Goal: Task Accomplishment & Management: Use online tool/utility

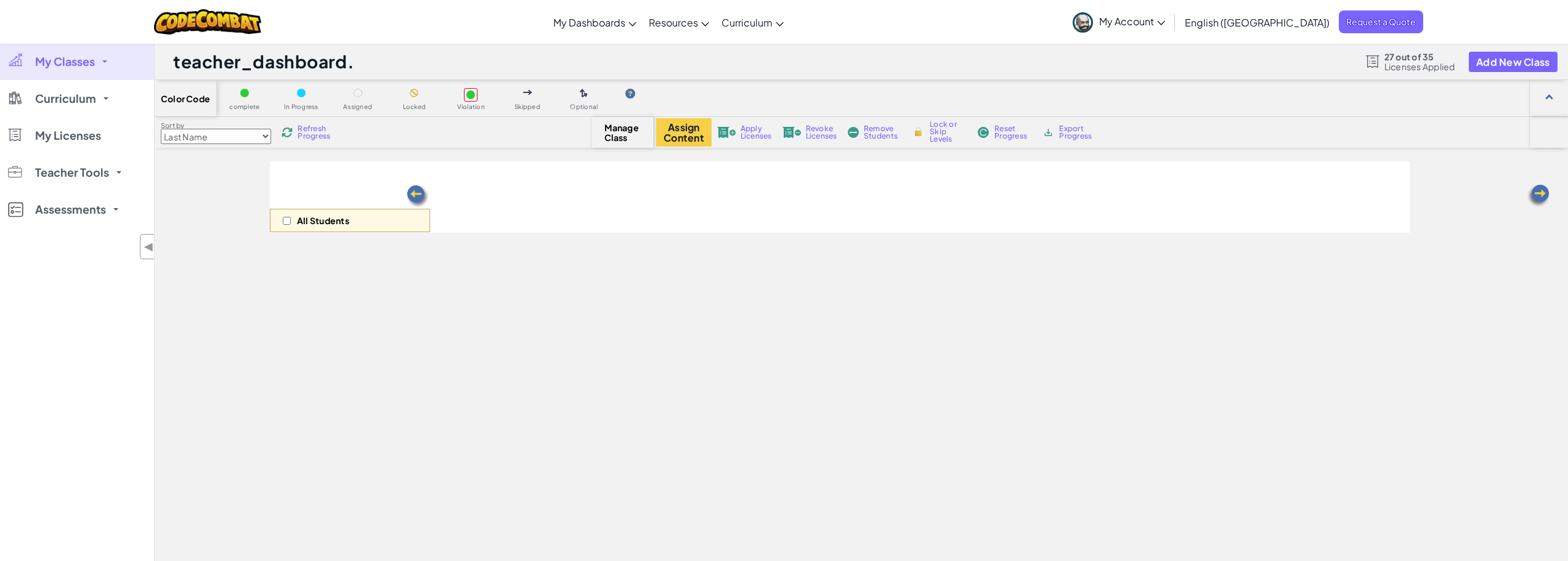
select select "56462f935afde0c6fd30fc8d"
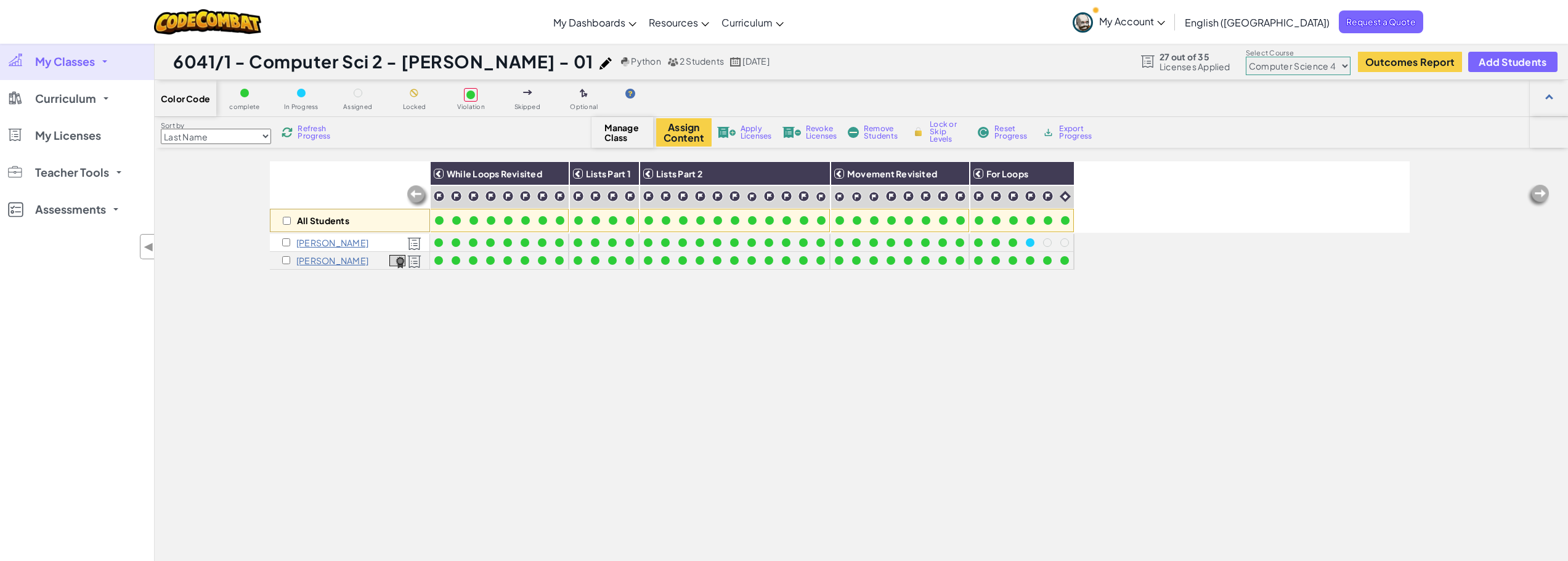
click at [99, 69] on link "My Classes" at bounding box center [77, 62] width 154 height 37
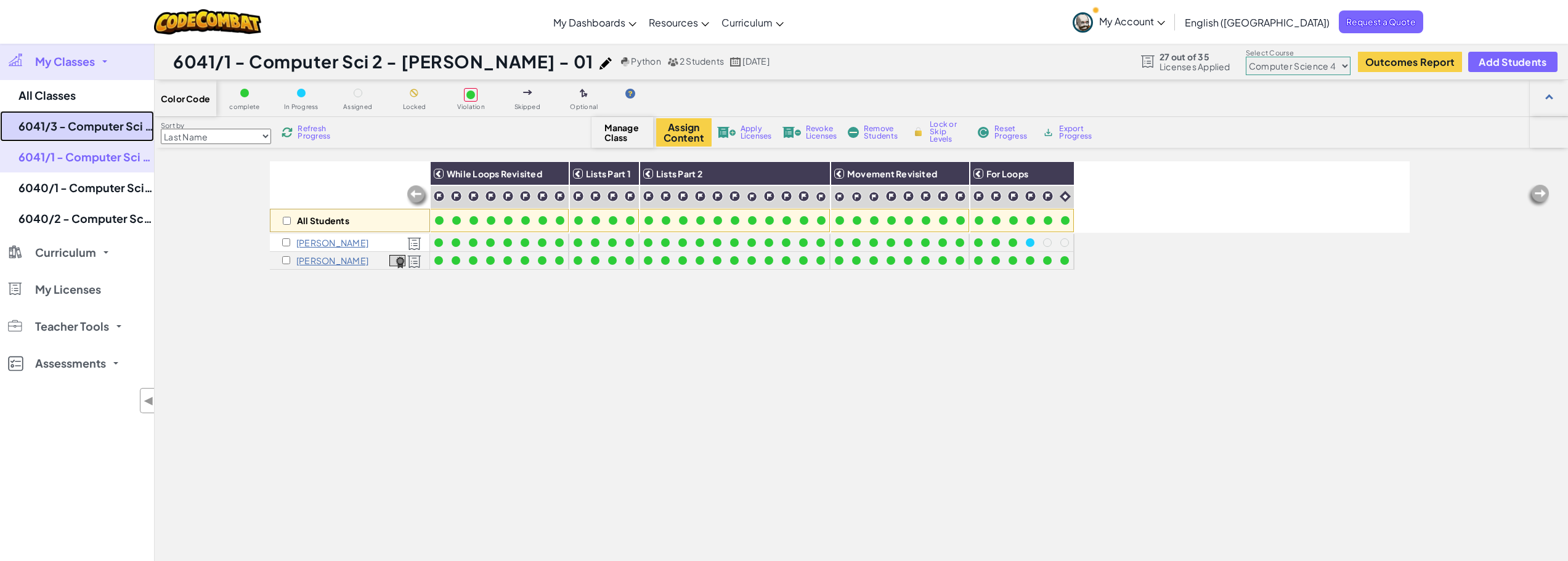
click at [72, 122] on link "6041/3 - Computer Sci 2 - [PERSON_NAME] - 03" at bounding box center [77, 126] width 154 height 31
select select "56462f935afde0c6fd30fc8d"
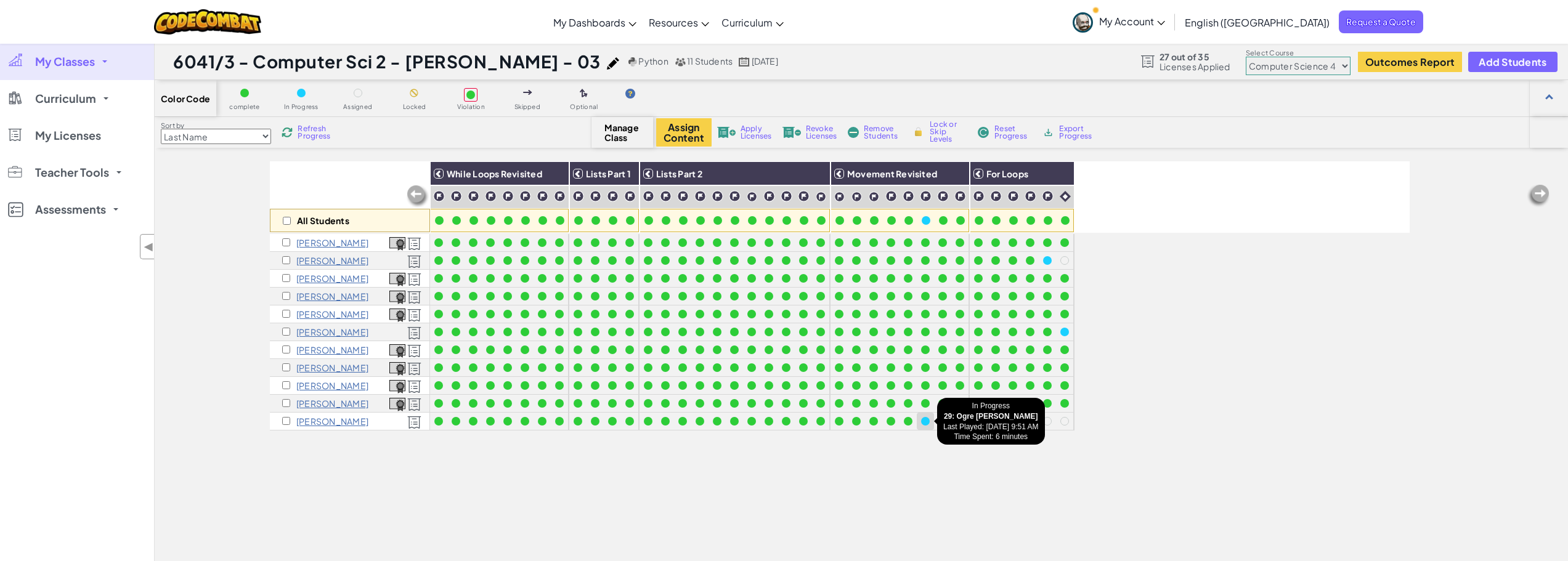
click at [920, 425] on div at bounding box center [926, 421] width 14 height 14
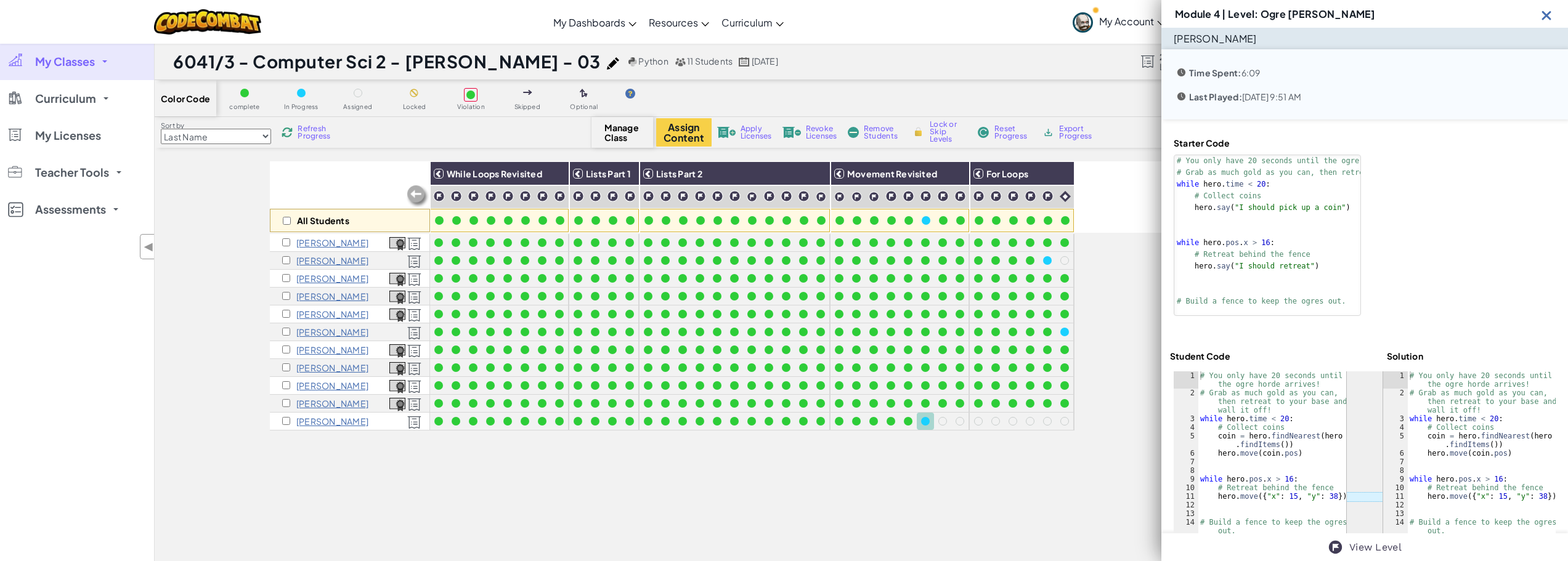
click at [215, 167] on div "All Students While Loops Revisited Lists Part 1 Lists Part 2 Movement Revisited…" at bounding box center [861, 418] width 1413 height 513
click at [317, 138] on span "Refresh Progress" at bounding box center [317, 132] width 39 height 15
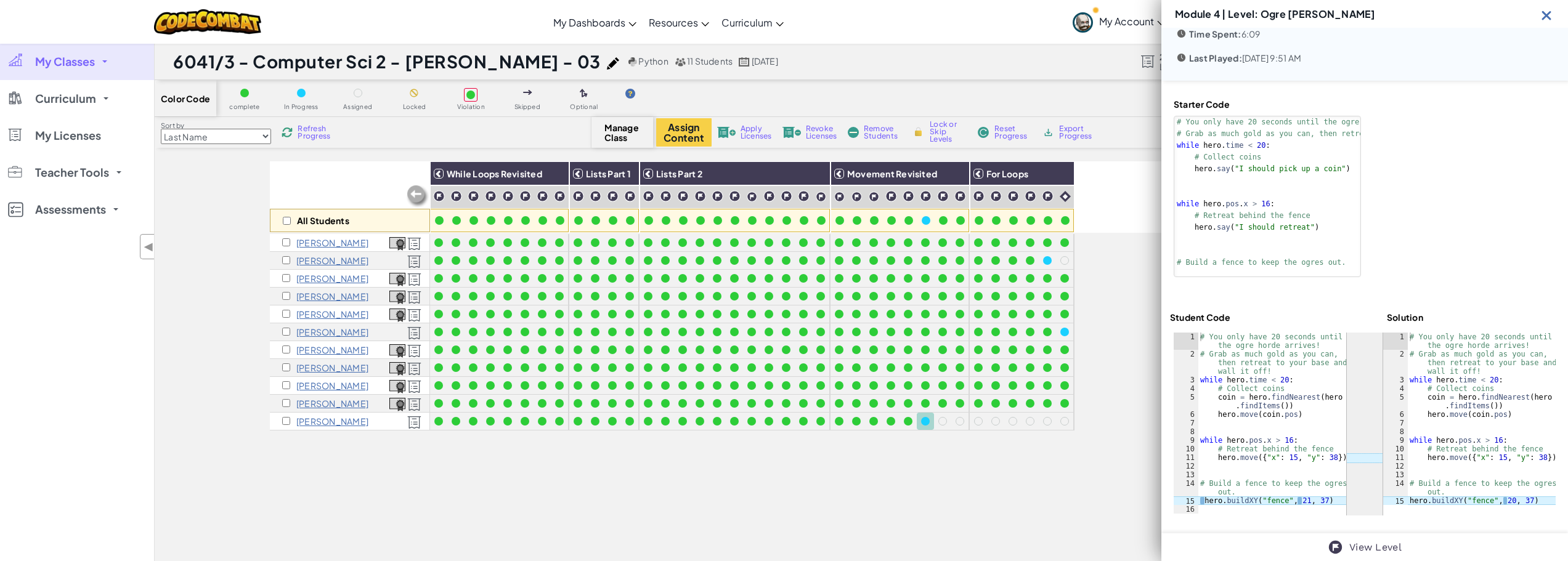
scroll to position [62, 0]
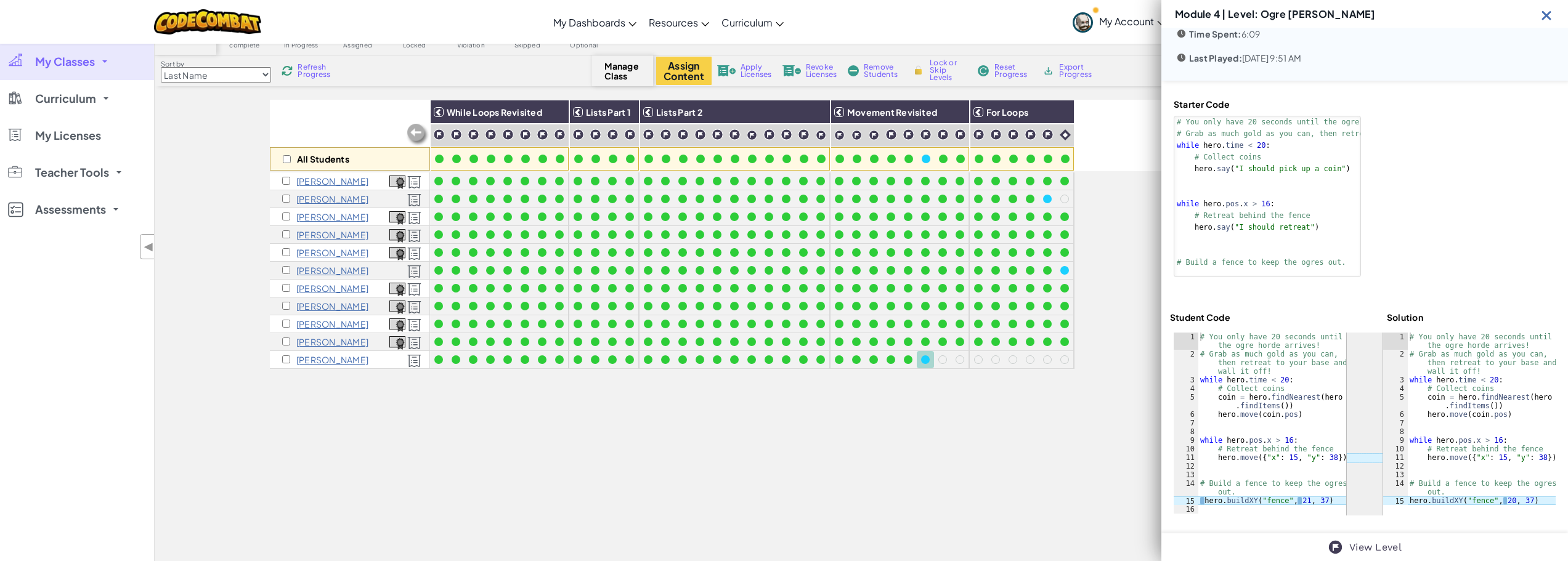
click at [1203, 503] on div "# You only have 20 seconds until the ogre horde arrives! # Grab as much gold as…" at bounding box center [1271, 436] width 149 height 207
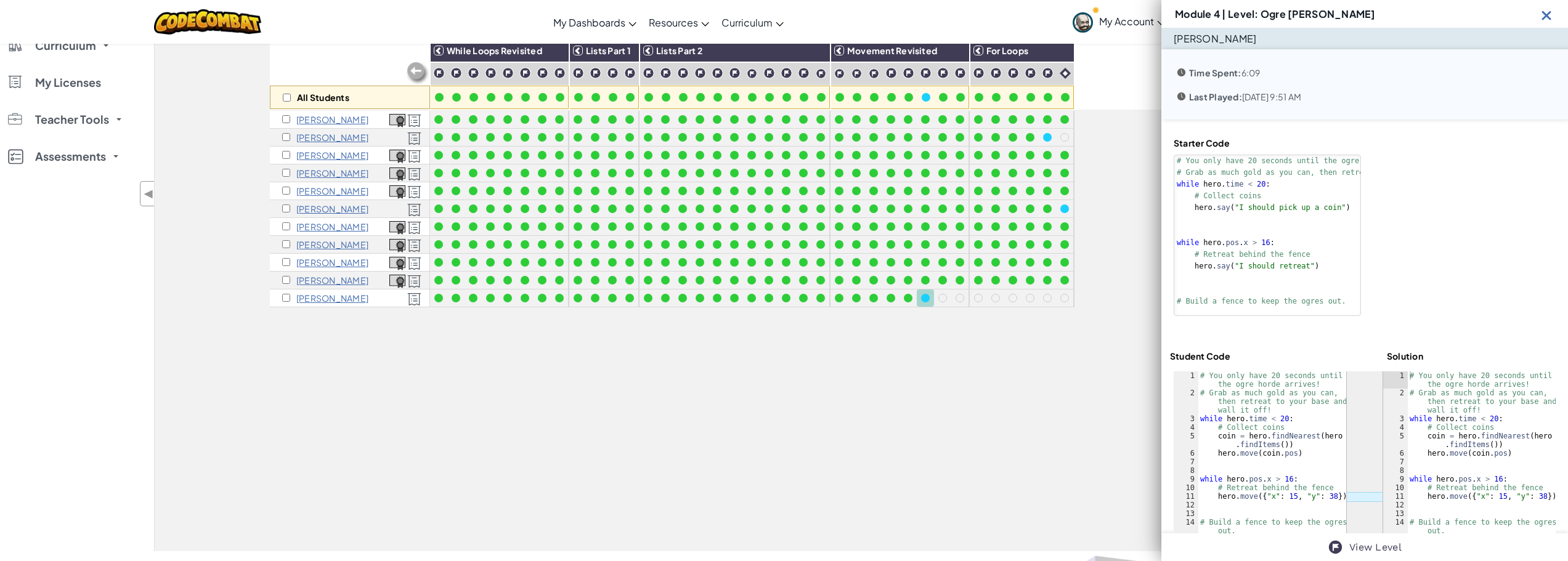
scroll to position [38, 0]
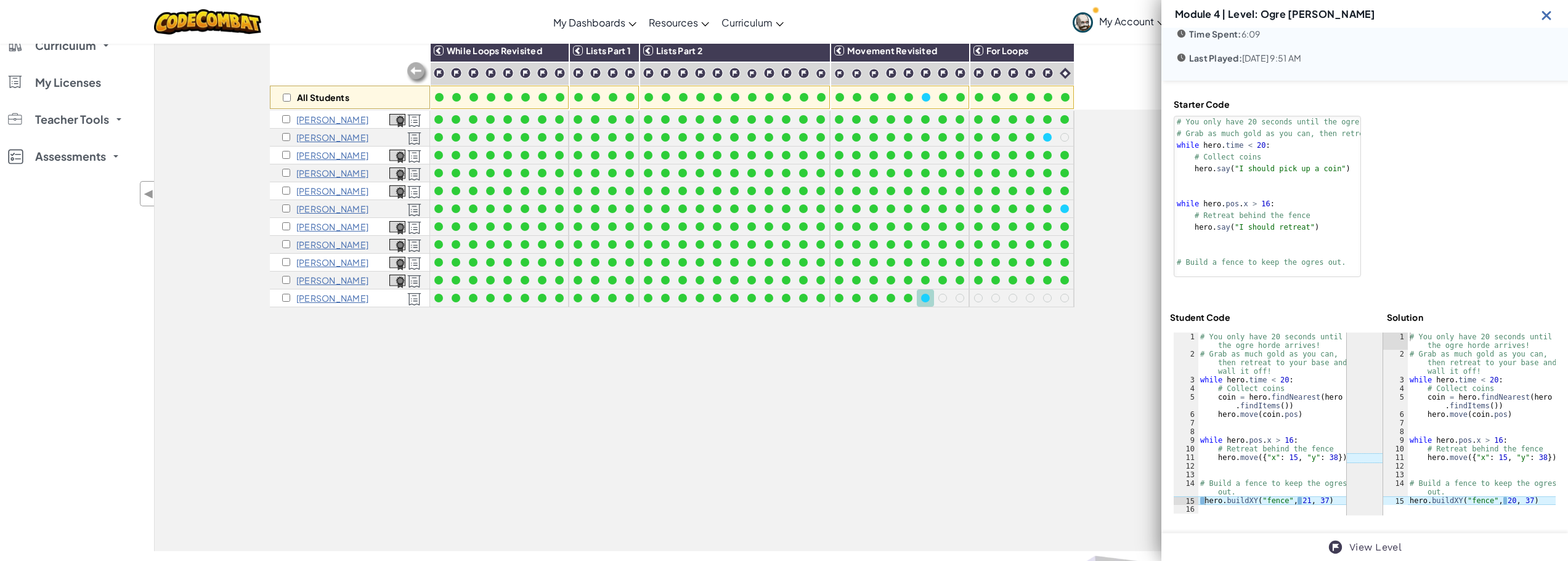
click at [866, 362] on div "All Students While Loops Revisited Lists Part 1 Lists Part 2 Movement Revisited…" at bounding box center [839, 288] width 1140 height 499
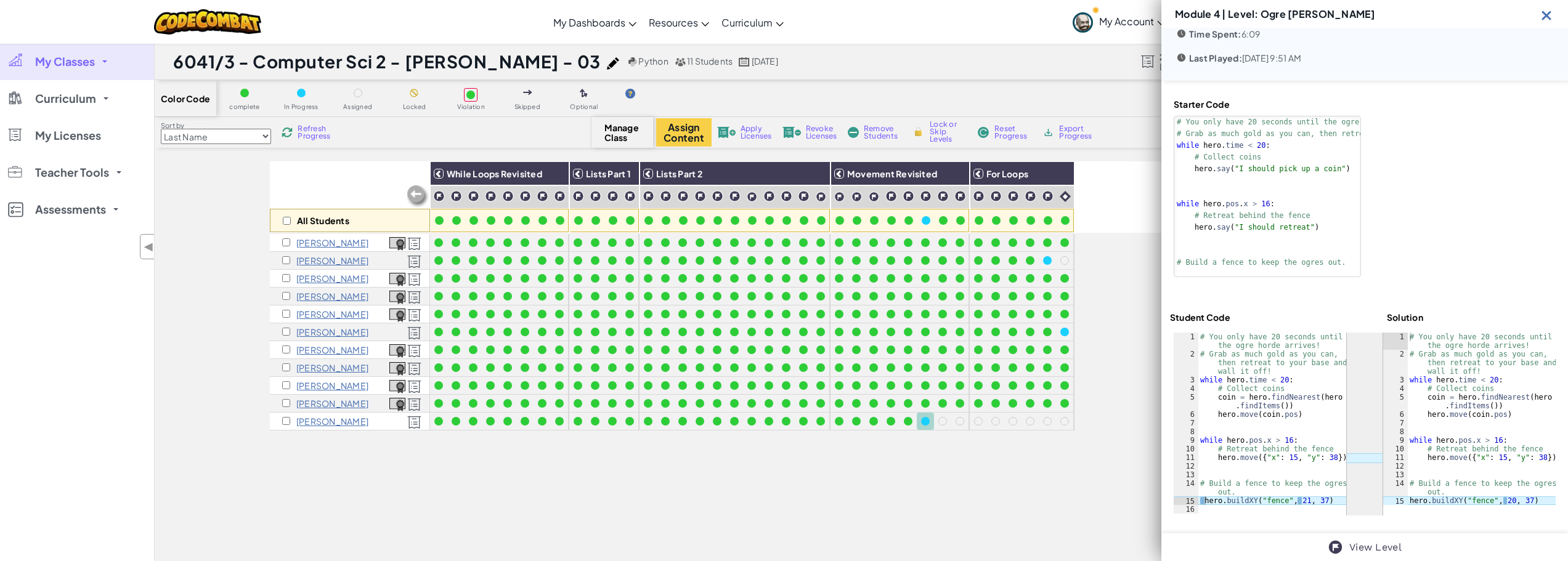
click at [305, 135] on span "Refresh Progress" at bounding box center [317, 132] width 39 height 15
click at [310, 137] on span "Refresh Progress" at bounding box center [317, 132] width 39 height 15
drag, startPoint x: 1543, startPoint y: 23, endPoint x: 1550, endPoint y: 11, distance: 13.9
click at [1545, 21] on div "Module 4 | Level: Ogre [PERSON_NAME]" at bounding box center [1365, 14] width 407 height 28
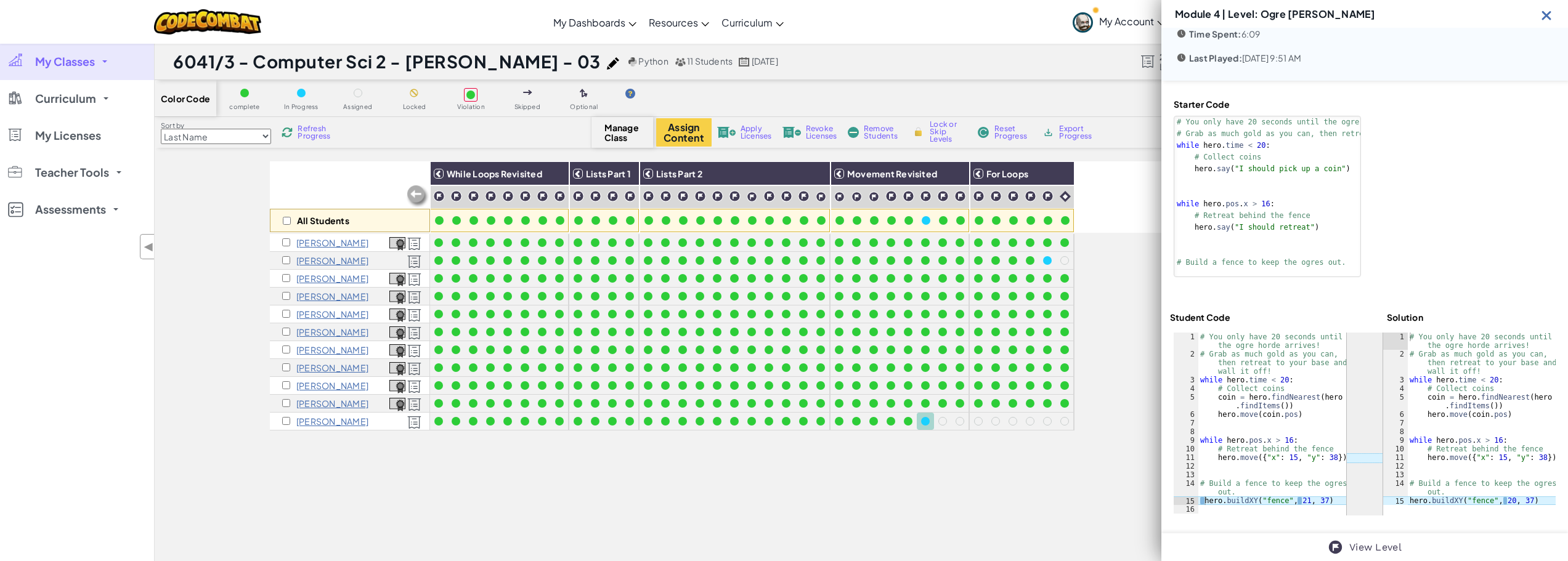
click at [1550, 11] on img at bounding box center [1546, 15] width 15 height 15
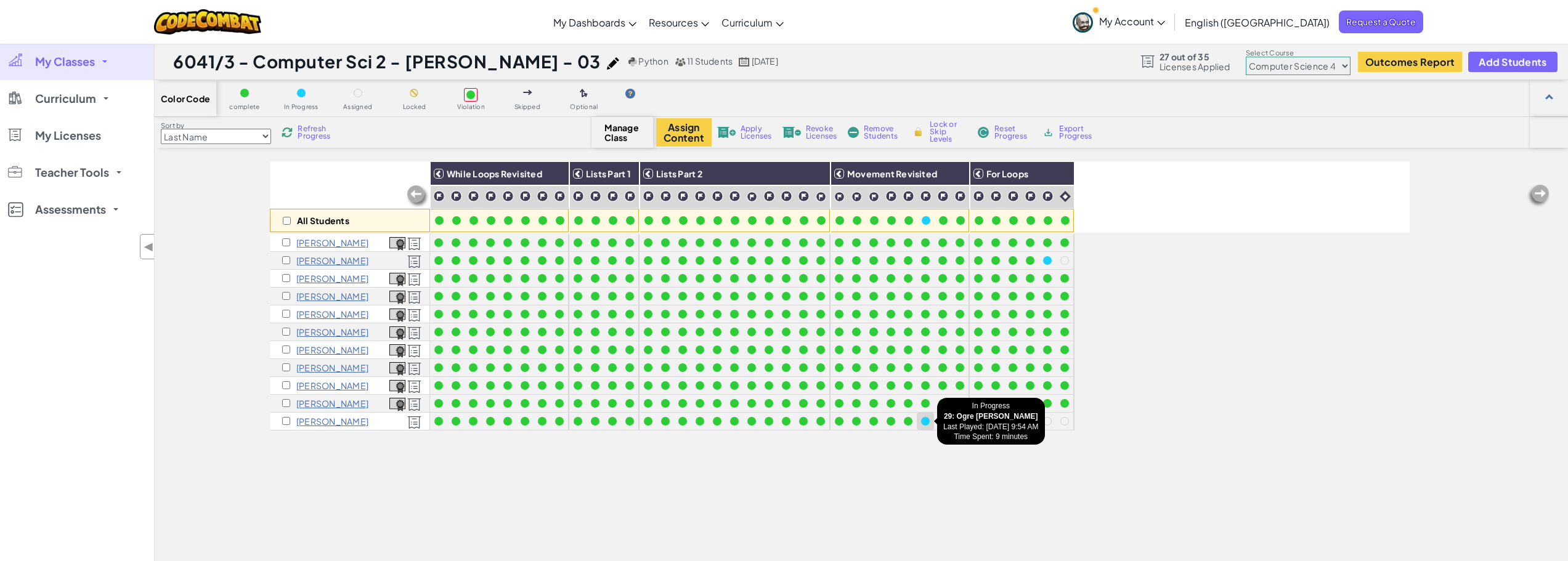
click at [933, 420] on div at bounding box center [925, 421] width 17 height 17
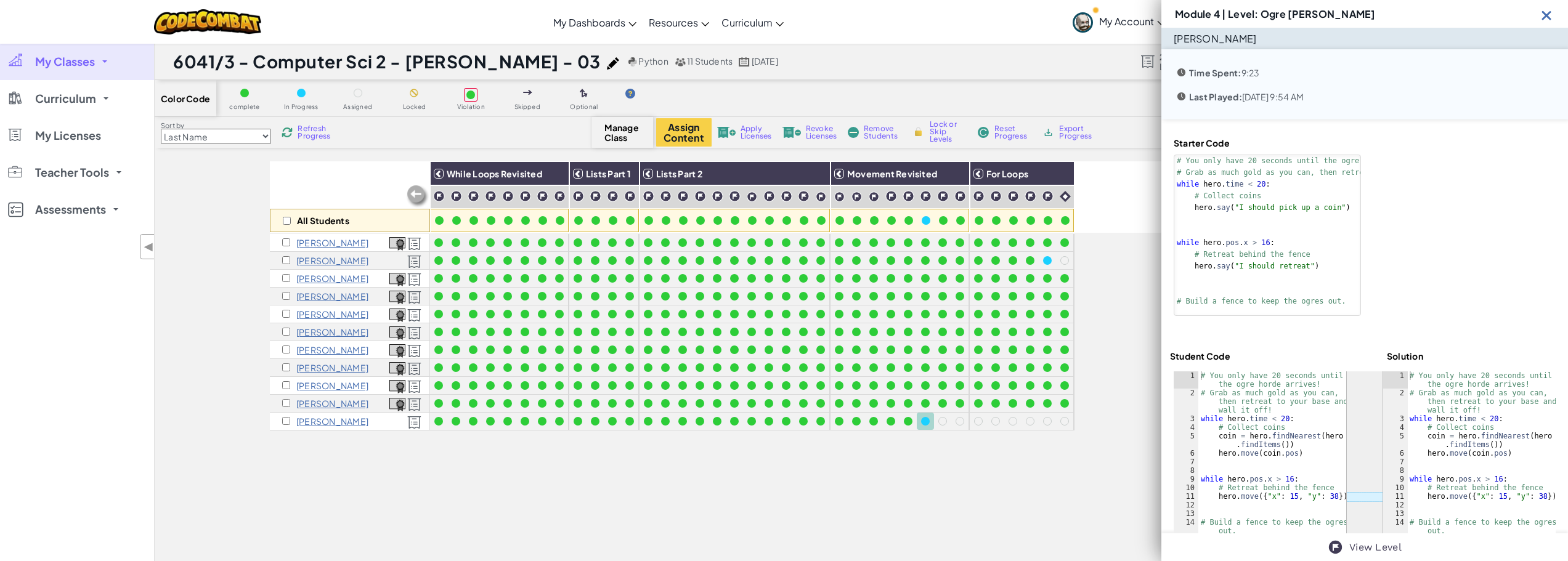
scroll to position [38, 0]
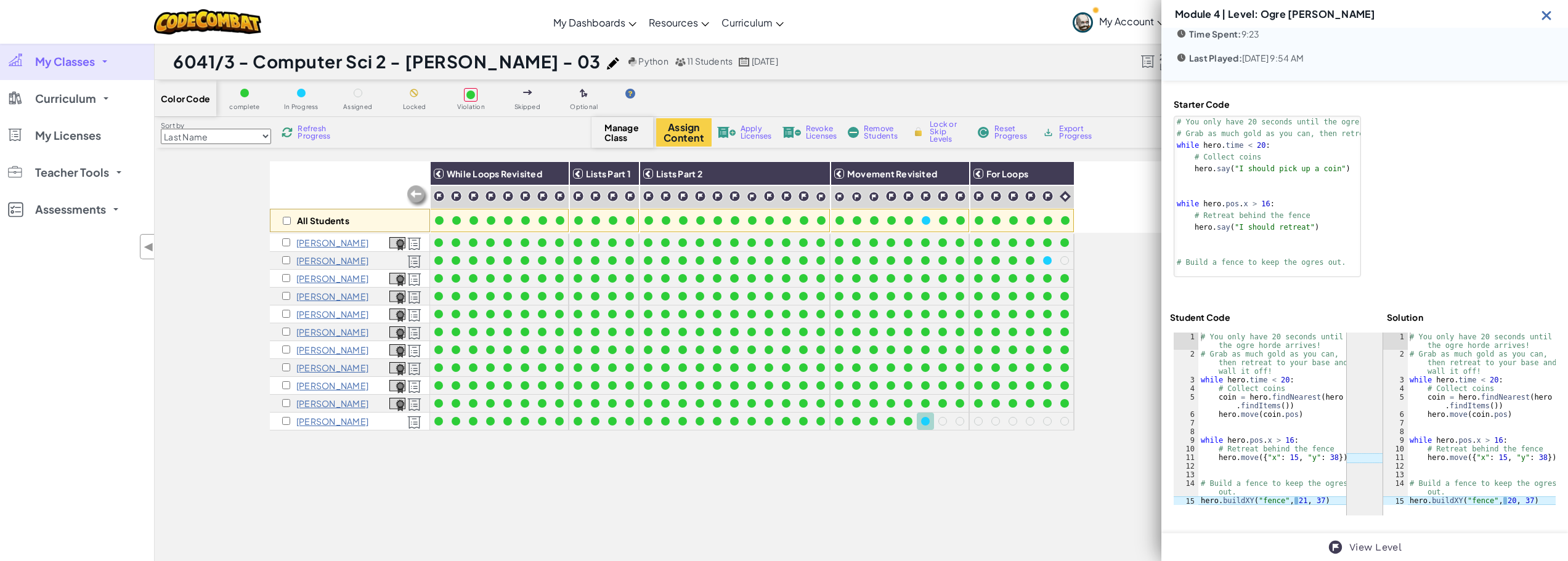
click at [1369, 460] on div at bounding box center [1365, 424] width 382 height 183
click at [1310, 459] on div "# You only have 20 seconds until the ogre horde arrives! # Grab as much gold as…" at bounding box center [1272, 432] width 148 height 199
drag, startPoint x: 1309, startPoint y: 456, endPoint x: 1295, endPoint y: 466, distance: 17.2
click at [1295, 466] on div "# You only have 20 seconds until the ogre horde arrives! # Grab as much gold as…" at bounding box center [1272, 432] width 148 height 199
type textarea "hero.move({"x": 15, "y": 38})"
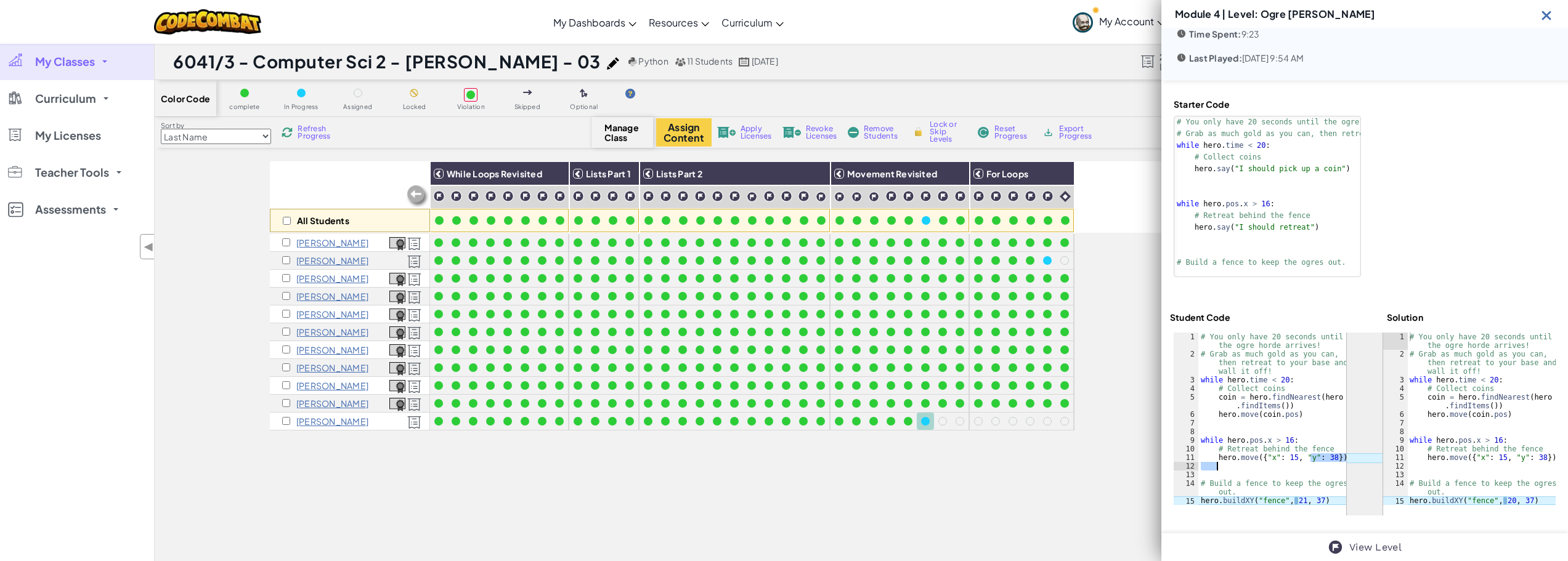
click at [1292, 473] on div "# You only have 20 seconds until the ogre horde arrives! # Grab as much gold as…" at bounding box center [1272, 432] width 148 height 199
click at [1365, 451] on div at bounding box center [1365, 424] width 382 height 183
click at [1298, 500] on div "# You only have 20 seconds until the ogre horde arrives! # Grab as much gold as…" at bounding box center [1272, 432] width 148 height 199
drag, startPoint x: 1286, startPoint y: 501, endPoint x: 1332, endPoint y: 496, distance: 46.3
click at [1332, 496] on div "# You only have 20 seconds until the ogre horde arrives! # Grab as much gold as…" at bounding box center [1272, 432] width 148 height 199
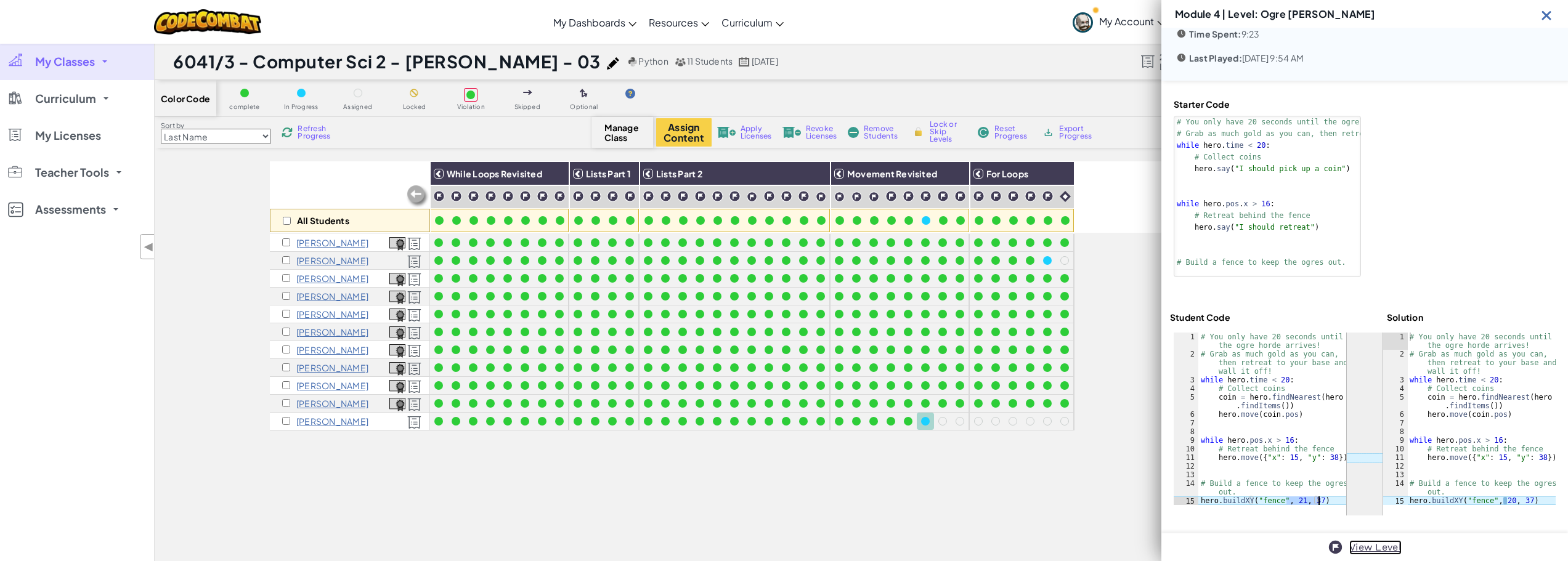
click at [1379, 549] on link "View Level" at bounding box center [1375, 547] width 52 height 15
drag, startPoint x: 1328, startPoint y: 501, endPoint x: 1217, endPoint y: 419, distance: 138.0
click at [1217, 419] on div "# You only have 20 seconds until the ogre horde arrives! # Grab as much gold as…" at bounding box center [1272, 419] width 148 height 172
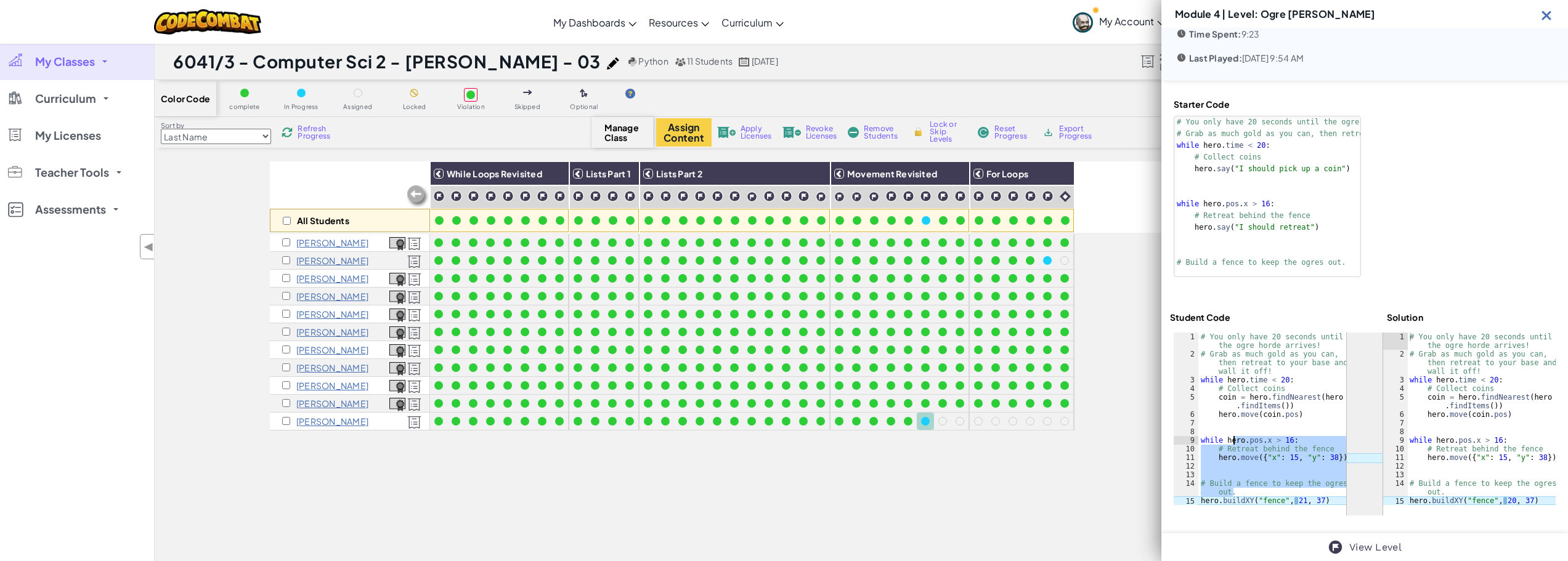
drag, startPoint x: 1318, startPoint y: 496, endPoint x: 1234, endPoint y: 443, distance: 99.3
click at [1234, 443] on div "# You only have 20 seconds until the ogre horde arrives! # Grab as much gold as…" at bounding box center [1272, 419] width 148 height 172
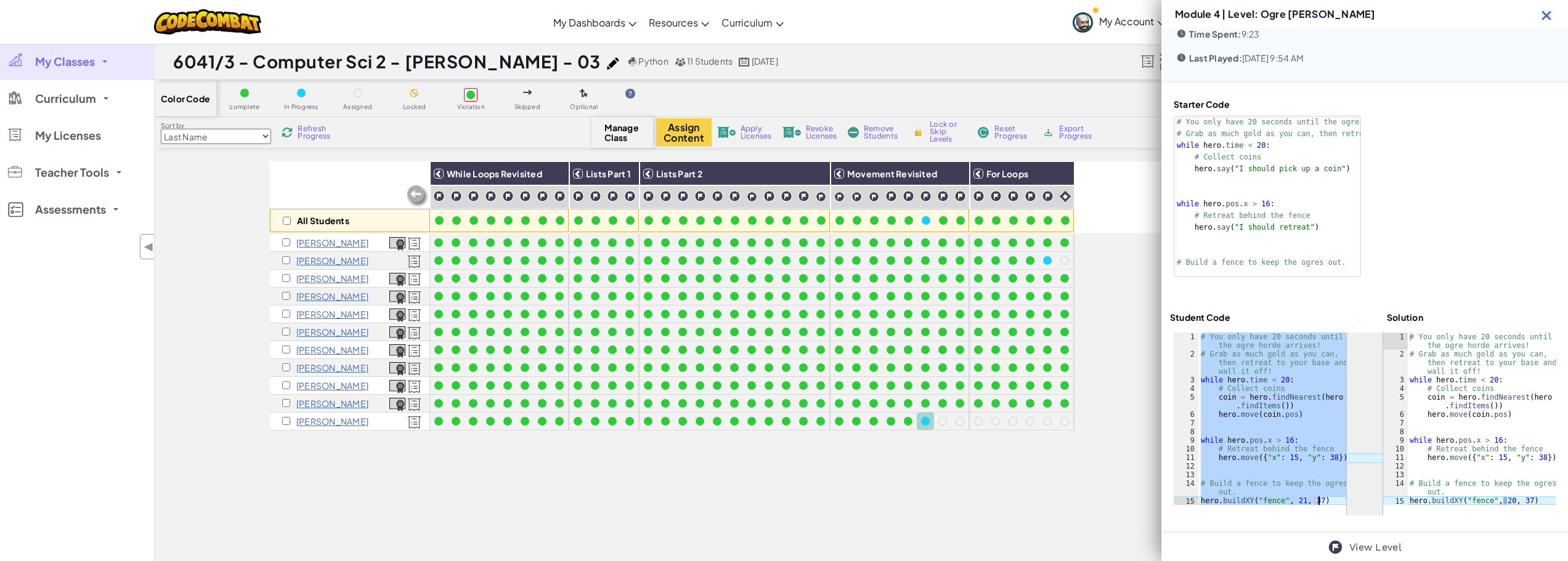
drag, startPoint x: 1201, startPoint y: 376, endPoint x: 1326, endPoint y: 506, distance: 180.3
click at [1326, 506] on div "ההההההההההההההההההההההההההההההההההההההההההההההההההההההההההההההההההההההההההההההה…" at bounding box center [1365, 424] width 382 height 183
type textarea "# Build a fence to keep the ogres out. hero.buildXY("fence", 21, 37)"
click at [303, 136] on span "Refresh Progress" at bounding box center [317, 132] width 39 height 15
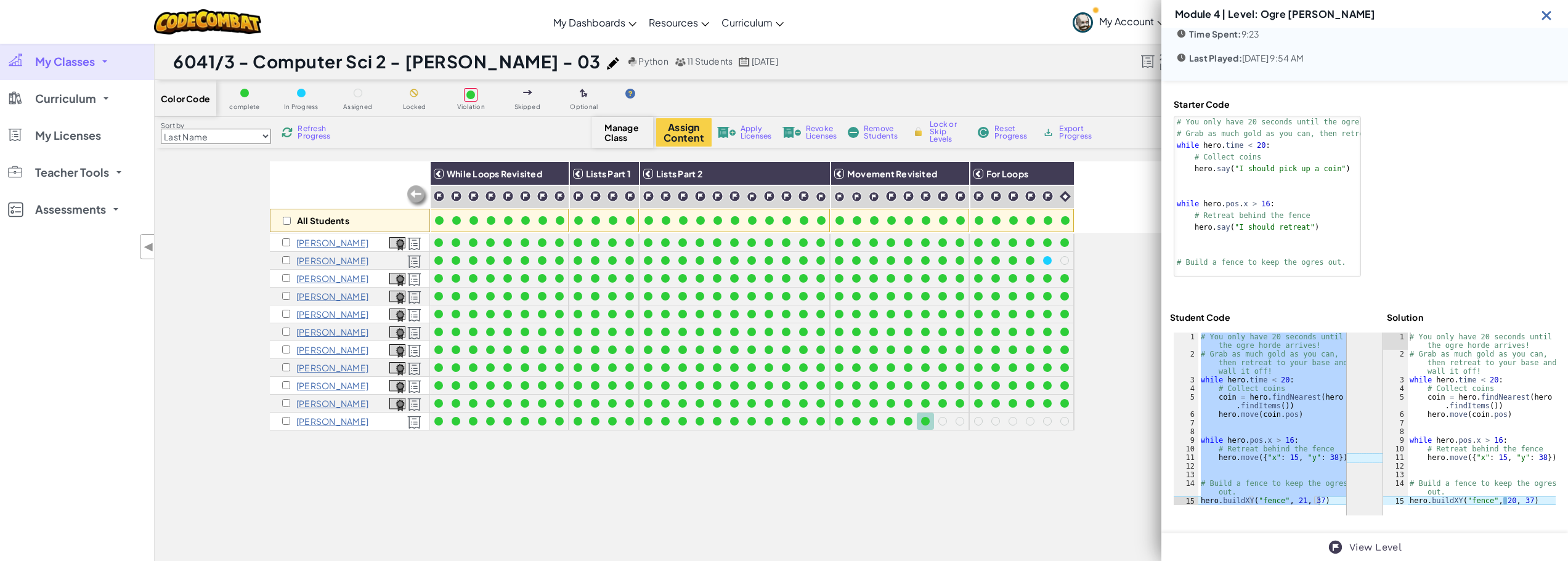
click at [303, 134] on span "Refresh Progress" at bounding box center [317, 132] width 39 height 15
click at [304, 129] on span "Refresh Progress" at bounding box center [317, 132] width 39 height 15
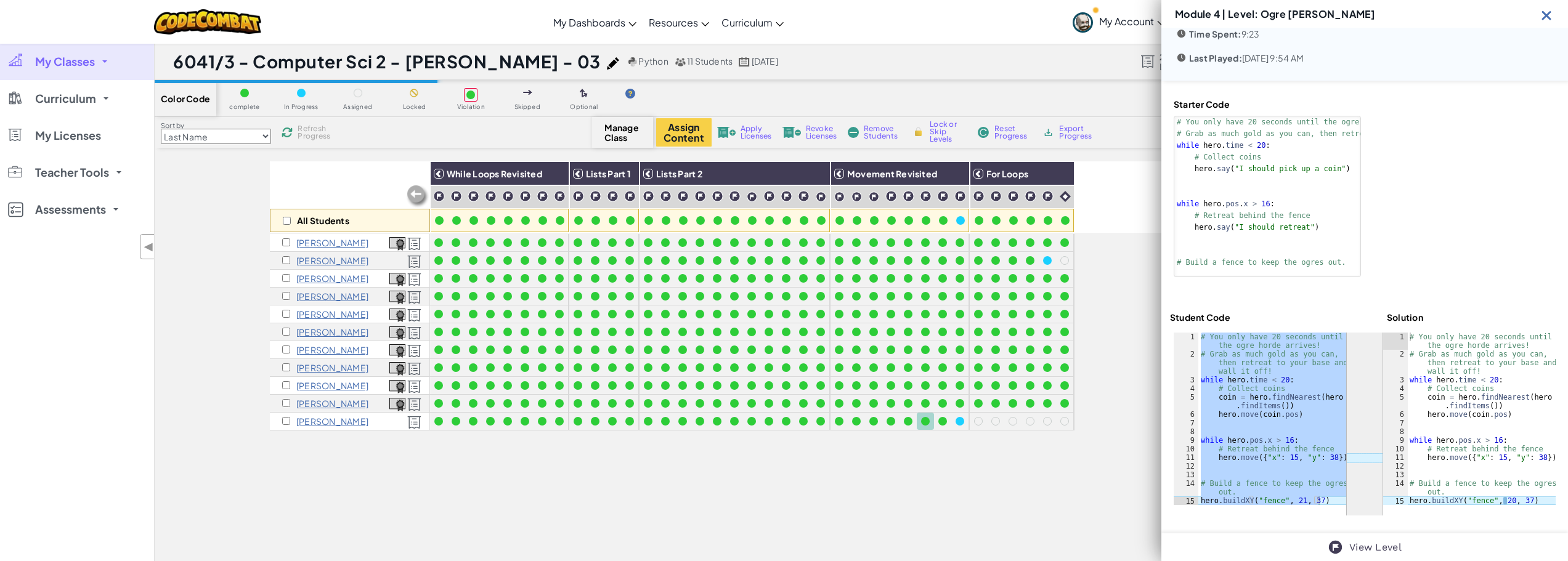
click at [304, 129] on span "Refresh Progress" at bounding box center [317, 132] width 39 height 15
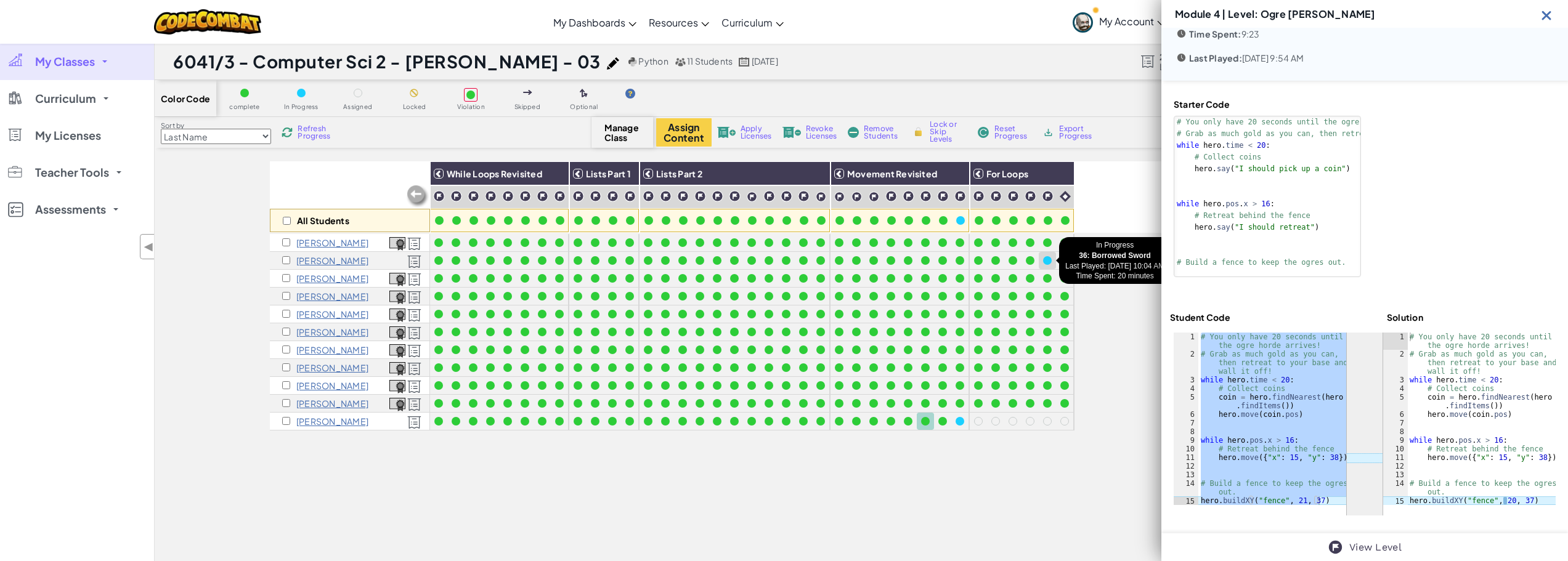
click at [1042, 254] on div at bounding box center [1047, 261] width 14 height 14
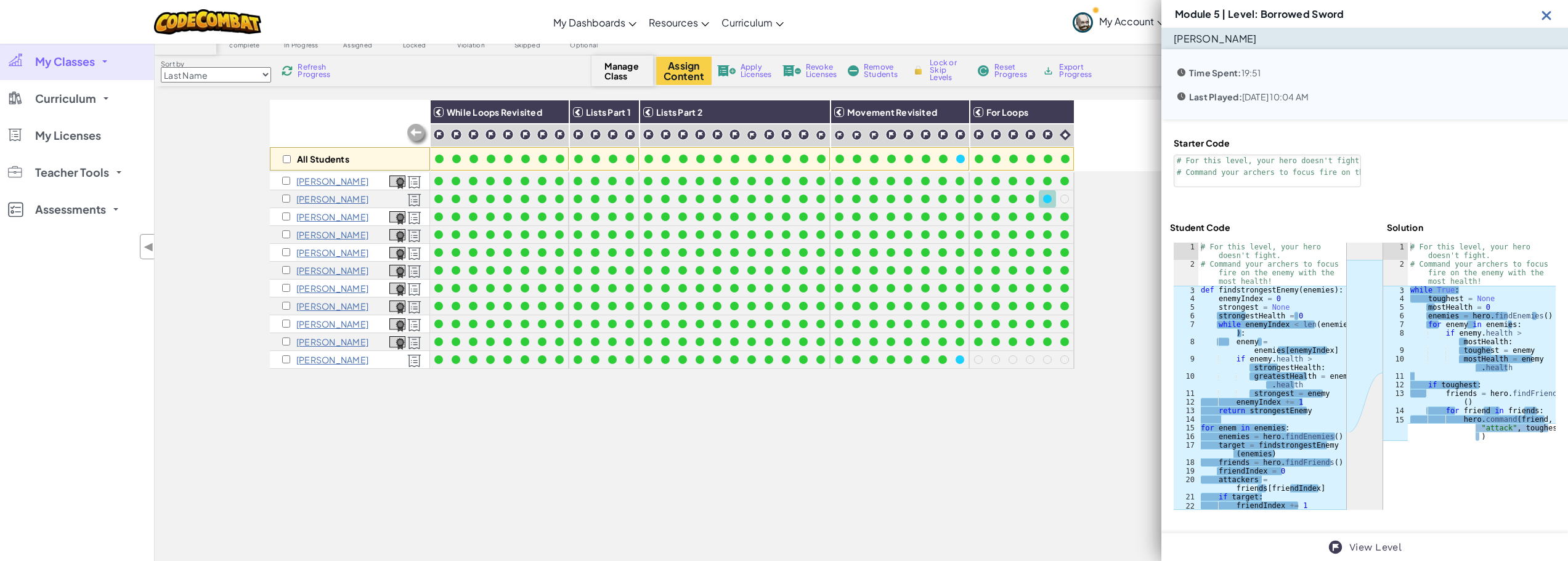
scroll to position [0, 0]
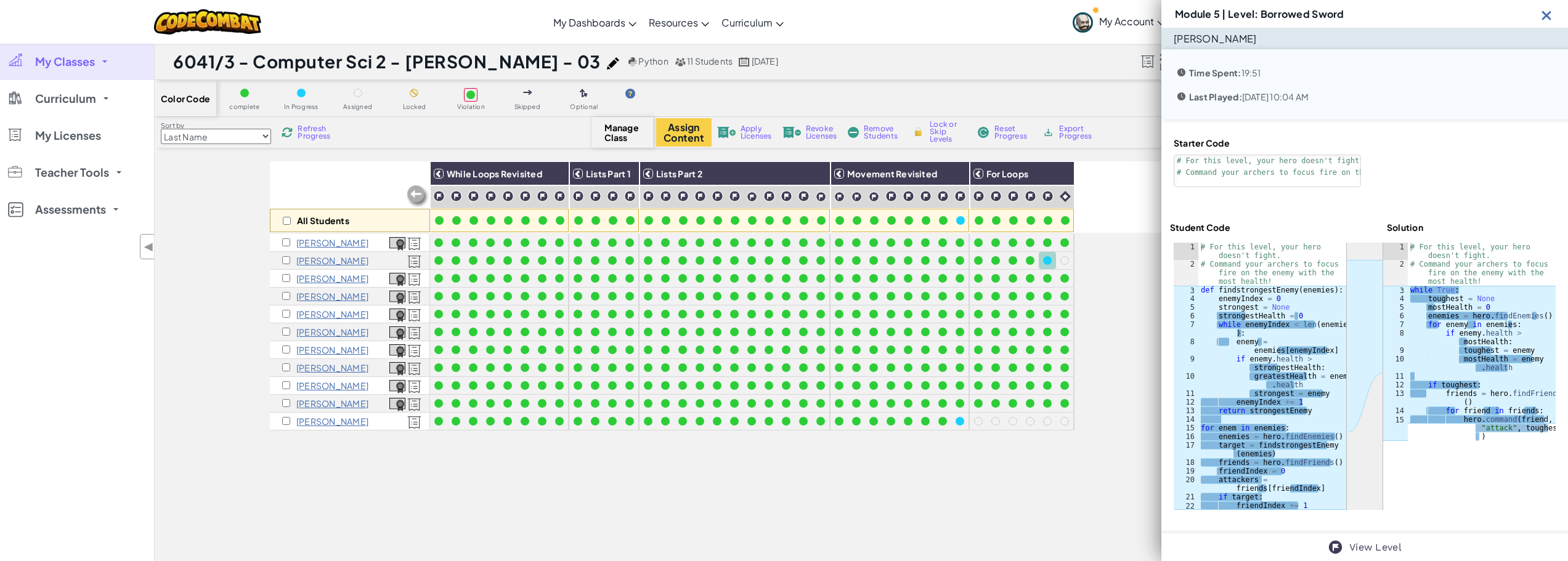
click at [310, 131] on span "Refresh Progress" at bounding box center [317, 132] width 39 height 15
click at [310, 135] on span "Refresh Progress" at bounding box center [317, 132] width 39 height 15
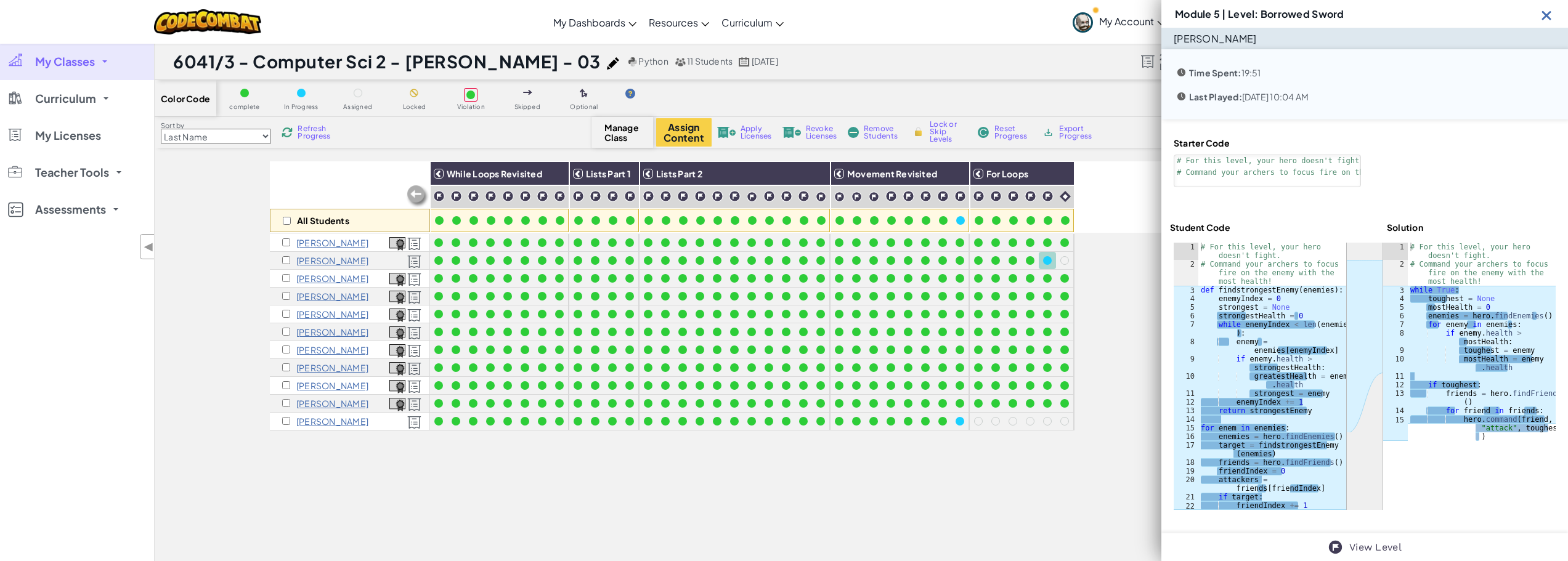
click at [1552, 20] on img at bounding box center [1546, 15] width 15 height 15
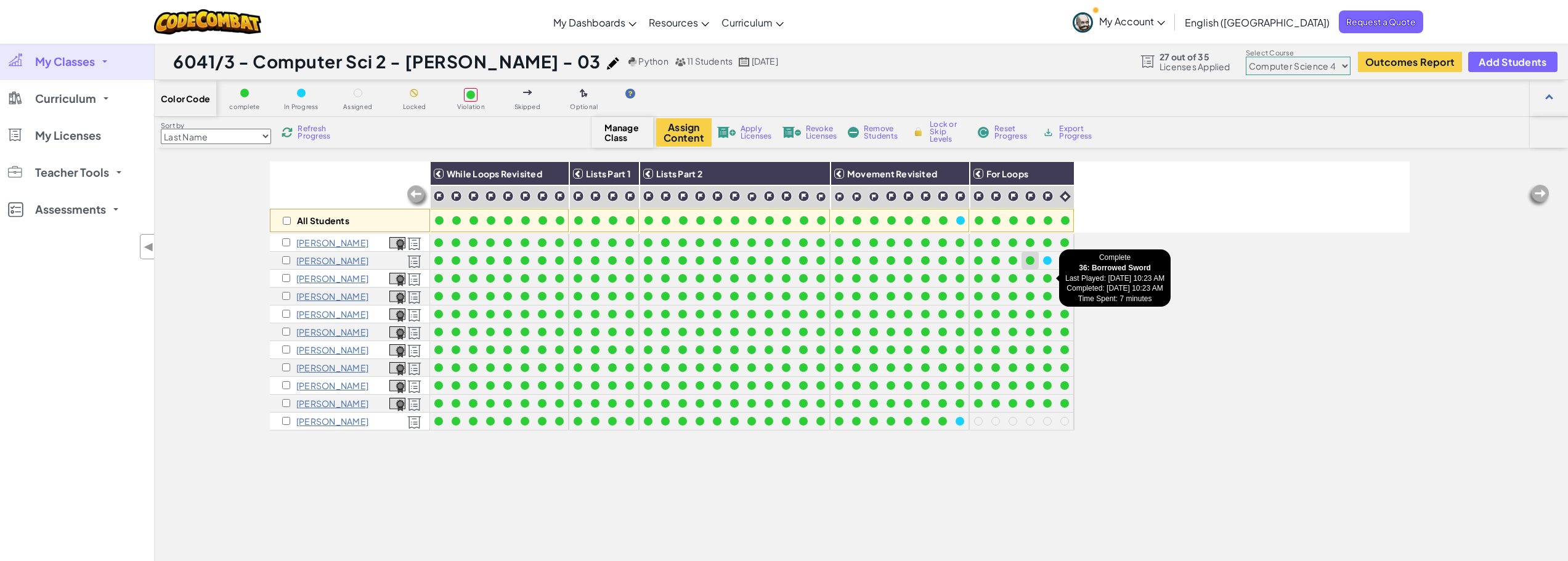
click at [1037, 266] on div at bounding box center [1030, 260] width 17 height 17
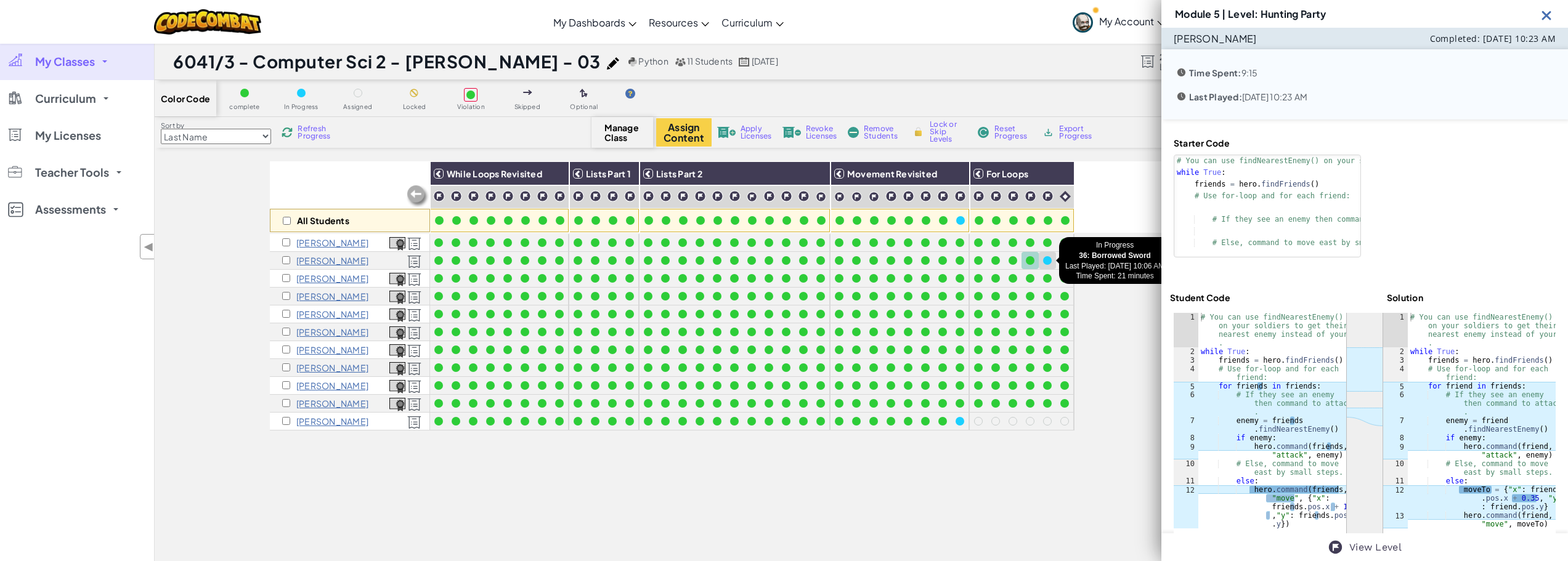
click at [1046, 265] on div at bounding box center [1047, 261] width 14 height 14
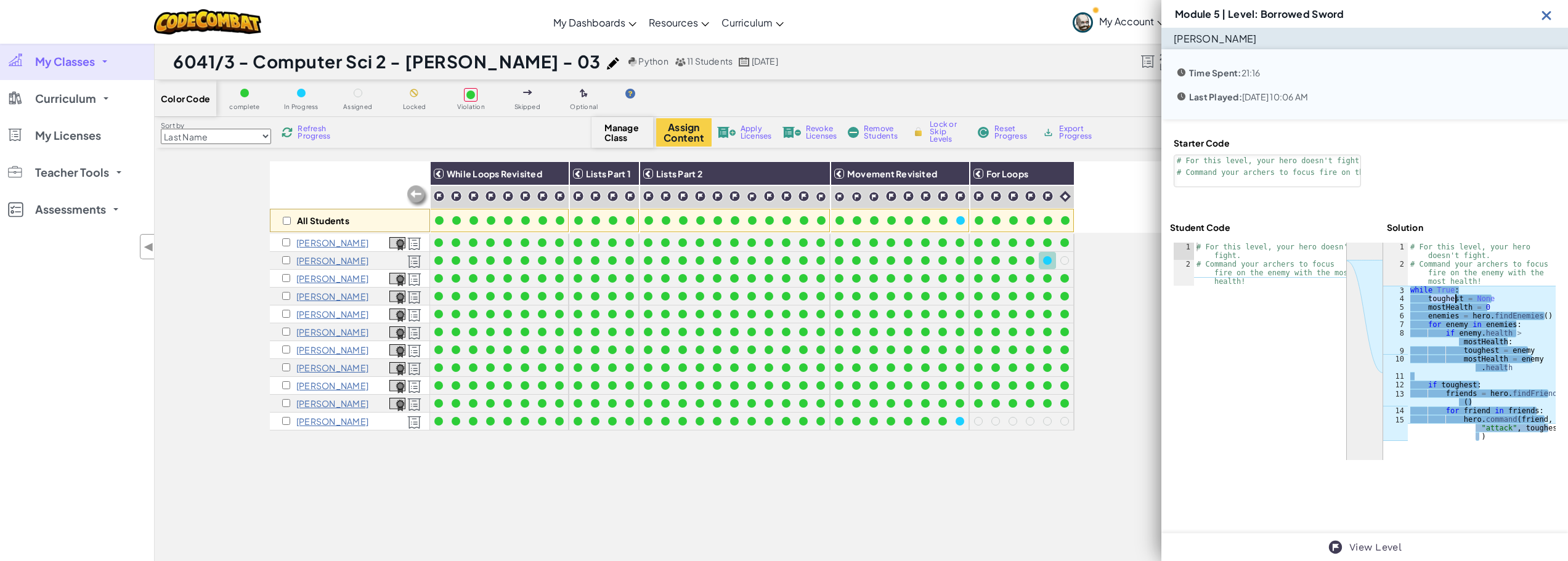
drag, startPoint x: 1425, startPoint y: 297, endPoint x: 1449, endPoint y: 297, distance: 24.0
click at [1449, 297] on div "# For this level, your hero doesn't fight. # Command your archers to focus fire…" at bounding box center [1482, 363] width 148 height 242
click at [1449, 297] on div "# For this level, your hero doesn't fight. # Command your archers to focus fire…" at bounding box center [1482, 342] width 148 height 199
drag, startPoint x: 1456, startPoint y: 298, endPoint x: 1421, endPoint y: 297, distance: 35.0
click at [1421, 297] on div "# For this level, your hero doesn't fight. # Command your archers to focus fire…" at bounding box center [1482, 363] width 148 height 242
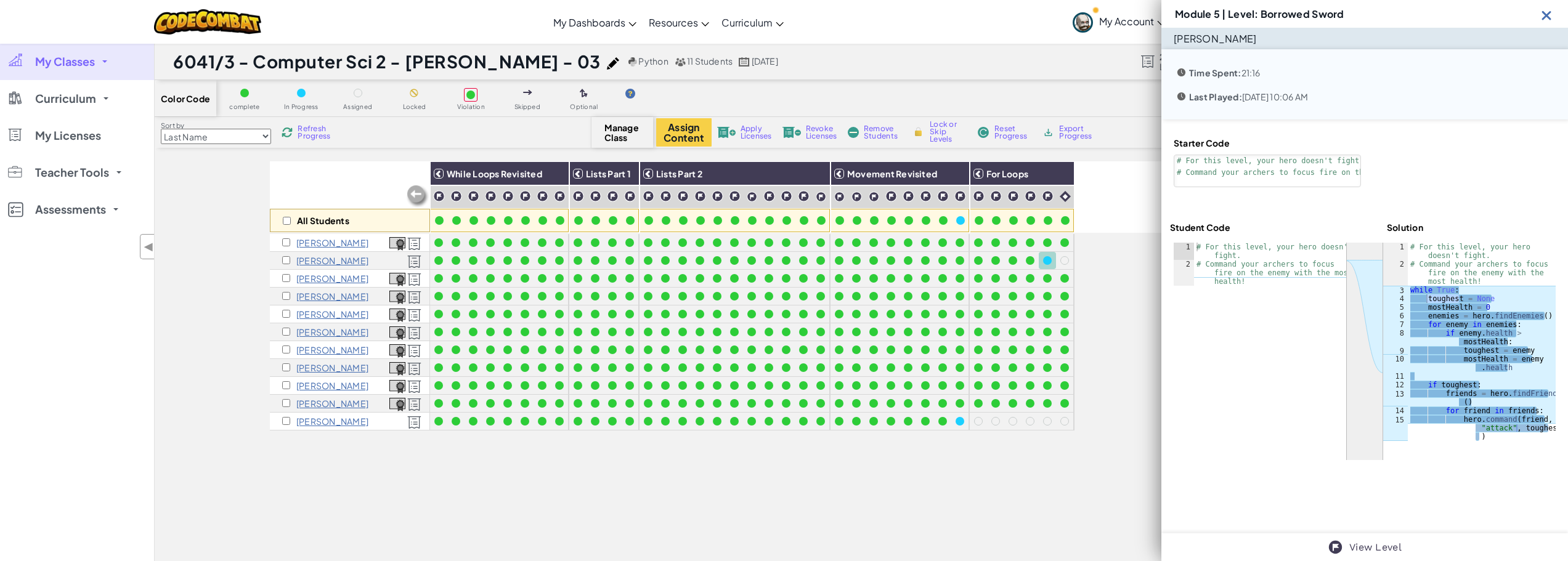
drag, startPoint x: 1478, startPoint y: 442, endPoint x: 1440, endPoint y: 366, distance: 85.0
click at [1440, 366] on div "ההההההההההההההההההההההההההההההההההההההההההההההההההההההההההההההההההההההההההההההה…" at bounding box center [1365, 351] width 382 height 217
click at [1421, 309] on div "# For this level, your hero doesn't fight. # Command your archers to focus fire…" at bounding box center [1482, 363] width 148 height 242
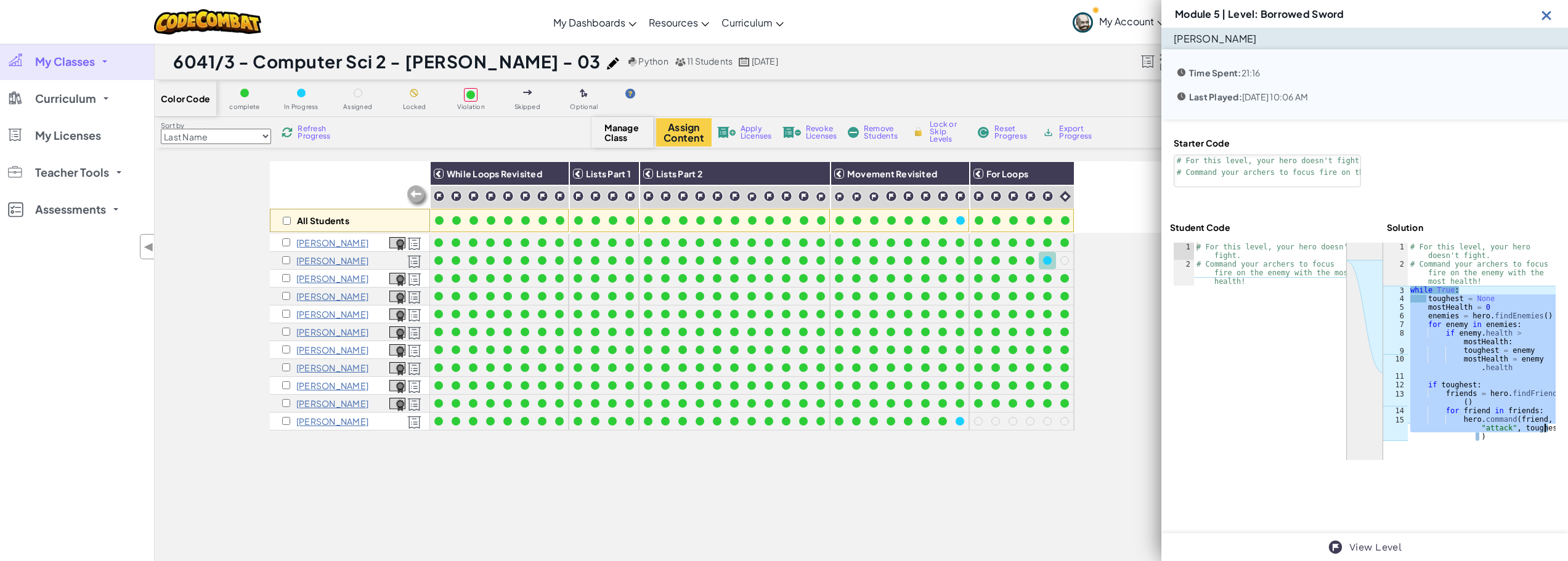
drag, startPoint x: 1421, startPoint y: 299, endPoint x: 1540, endPoint y: 431, distance: 177.7
click at [1540, 431] on div "# For this level, your hero doesn't fight. # Command your archers to focus fire…" at bounding box center [1482, 363] width 148 height 242
type textarea "for friend in friends: hero.command(friend, "attack", toughest)"
click at [1389, 546] on link "View Level" at bounding box center [1375, 547] width 52 height 15
click at [655, 479] on div "All Students While Loops Revisited Lists Part 1 Lists Part 2 Movement Revisited…" at bounding box center [839, 411] width 1140 height 499
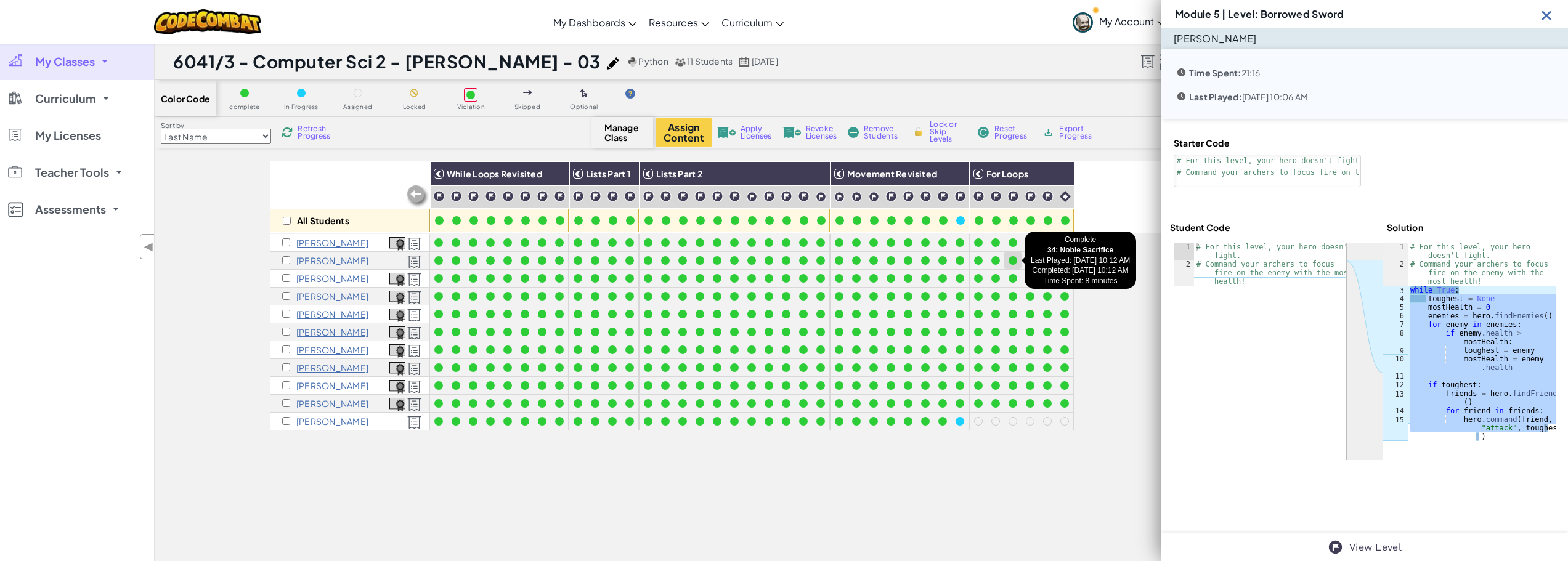
click at [1012, 261] on div at bounding box center [1013, 260] width 8 height 8
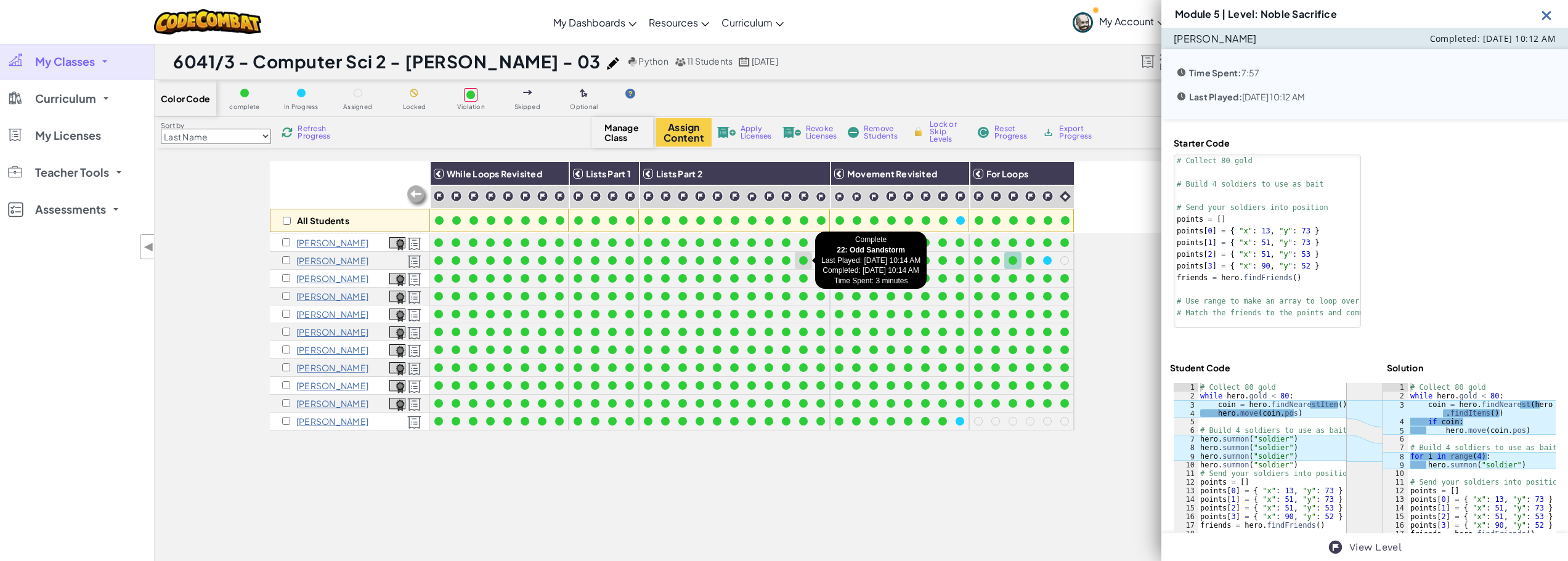
click at [802, 254] on div at bounding box center [803, 261] width 14 height 14
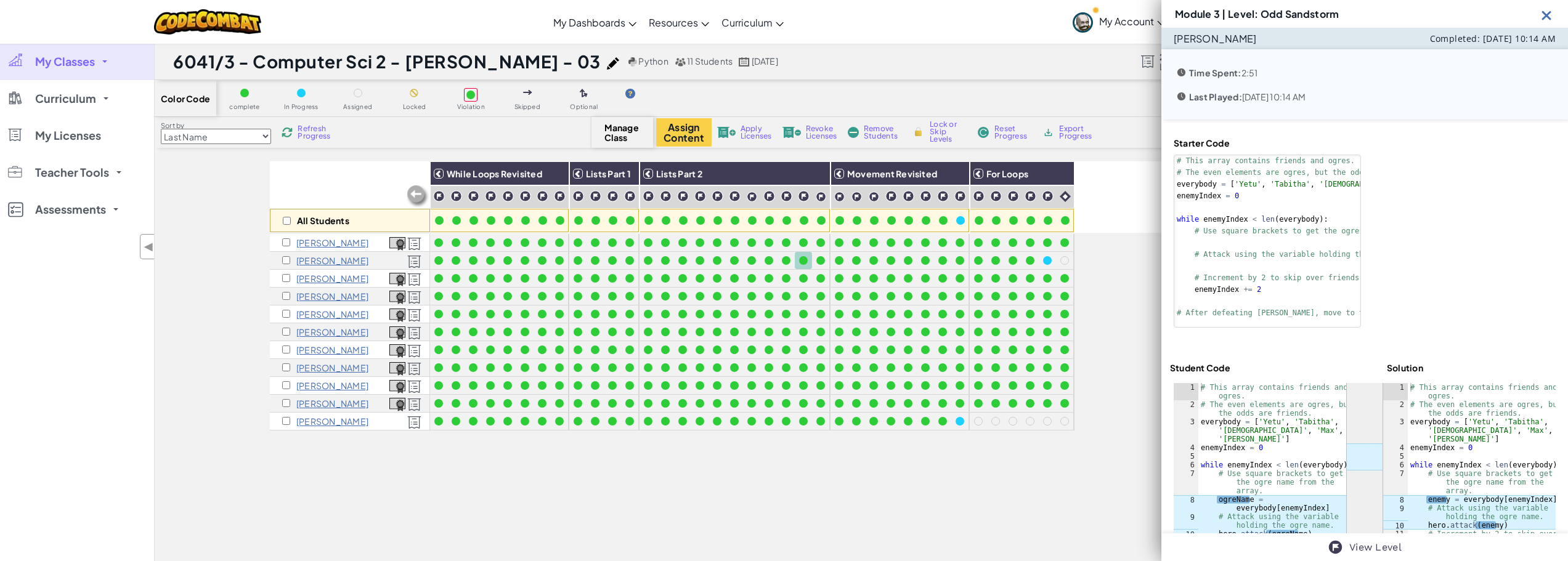
scroll to position [62, 0]
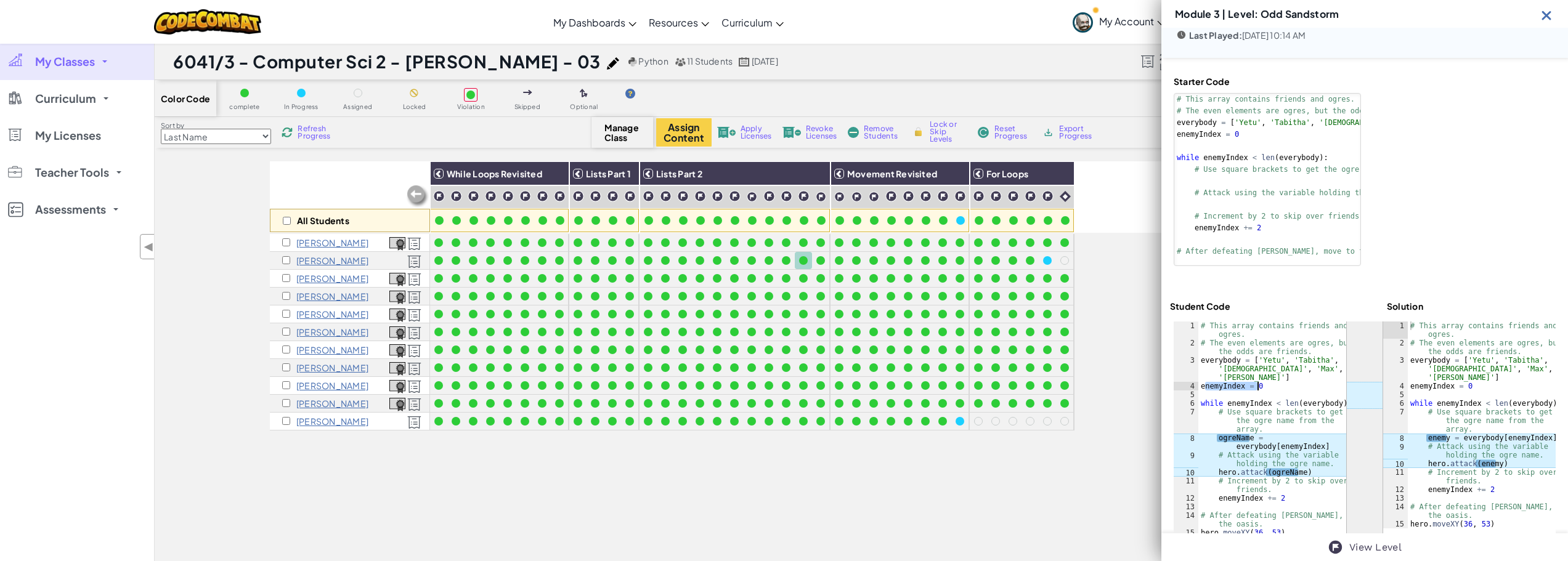
drag, startPoint x: 1205, startPoint y: 389, endPoint x: 1271, endPoint y: 385, distance: 66.1
click at [1271, 385] on div "# This array contains friends and ogres. # The even elements are ogres, but the…" at bounding box center [1272, 429] width 148 height 215
drag, startPoint x: 1207, startPoint y: 404, endPoint x: 1261, endPoint y: 400, distance: 54.1
click at [1261, 400] on div "# This array contains friends and ogres. # The even elements are ogres, but the…" at bounding box center [1272, 429] width 148 height 215
drag, startPoint x: 1272, startPoint y: 405, endPoint x: 1329, endPoint y: 402, distance: 57.1
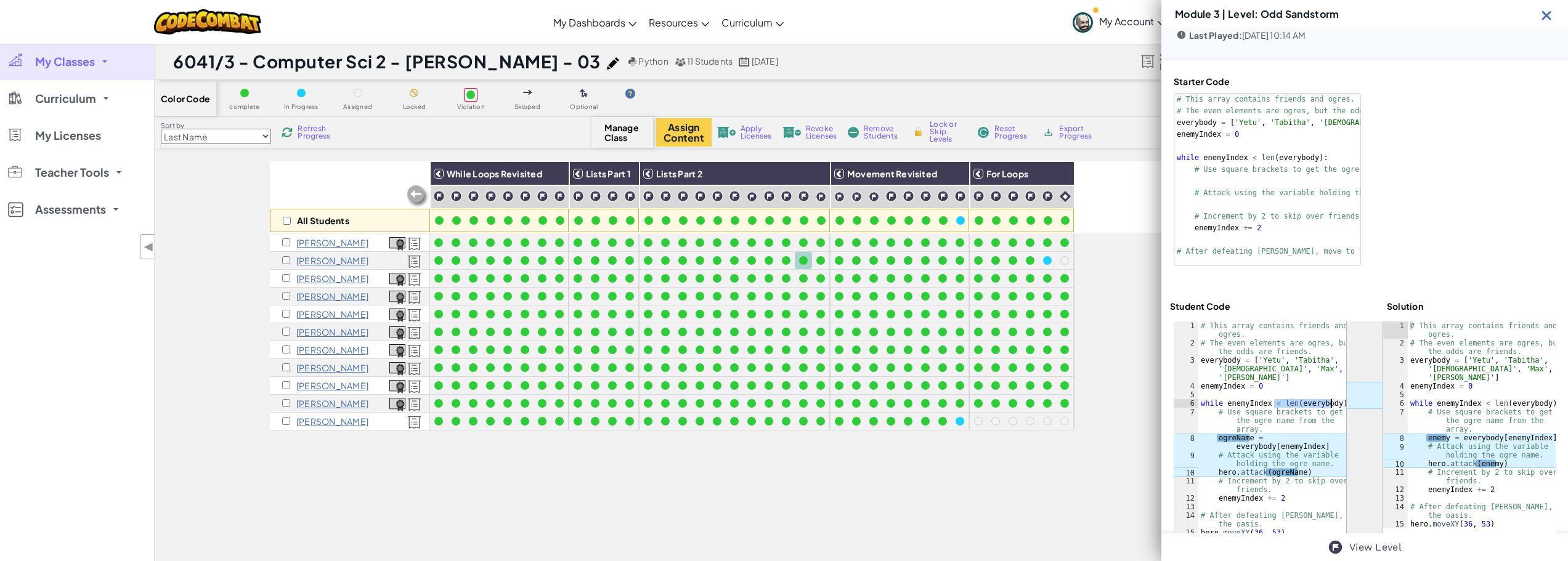
click at [1329, 402] on div "# This array contains friends and ogres. # The even elements are ogres, but the…" at bounding box center [1272, 429] width 148 height 215
click at [1315, 404] on div "# This array contains friends and ogres. # The even elements are ogres, but the…" at bounding box center [1272, 429] width 148 height 215
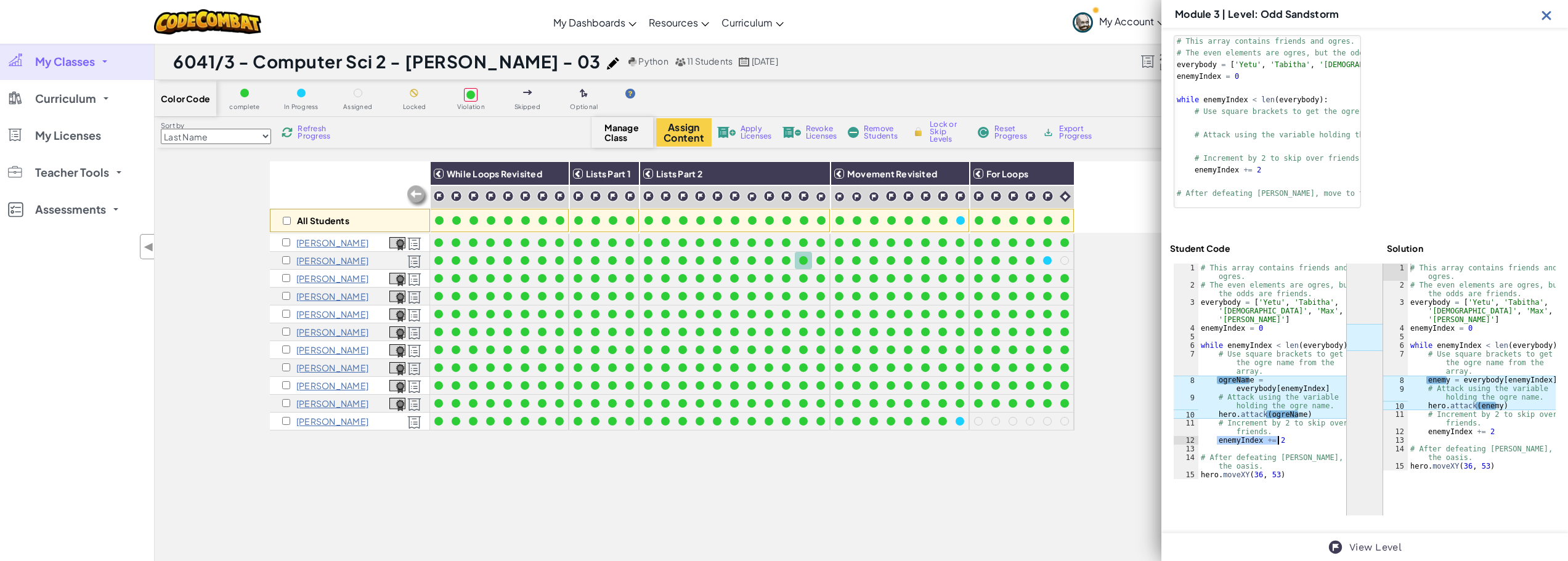
drag, startPoint x: 1218, startPoint y: 441, endPoint x: 1289, endPoint y: 442, distance: 71.0
click at [1289, 442] on div "# This array contains friends and ogres. # The even elements are ogres, but the…" at bounding box center [1272, 384] width 148 height 242
type textarea "enemyIndex += 2"
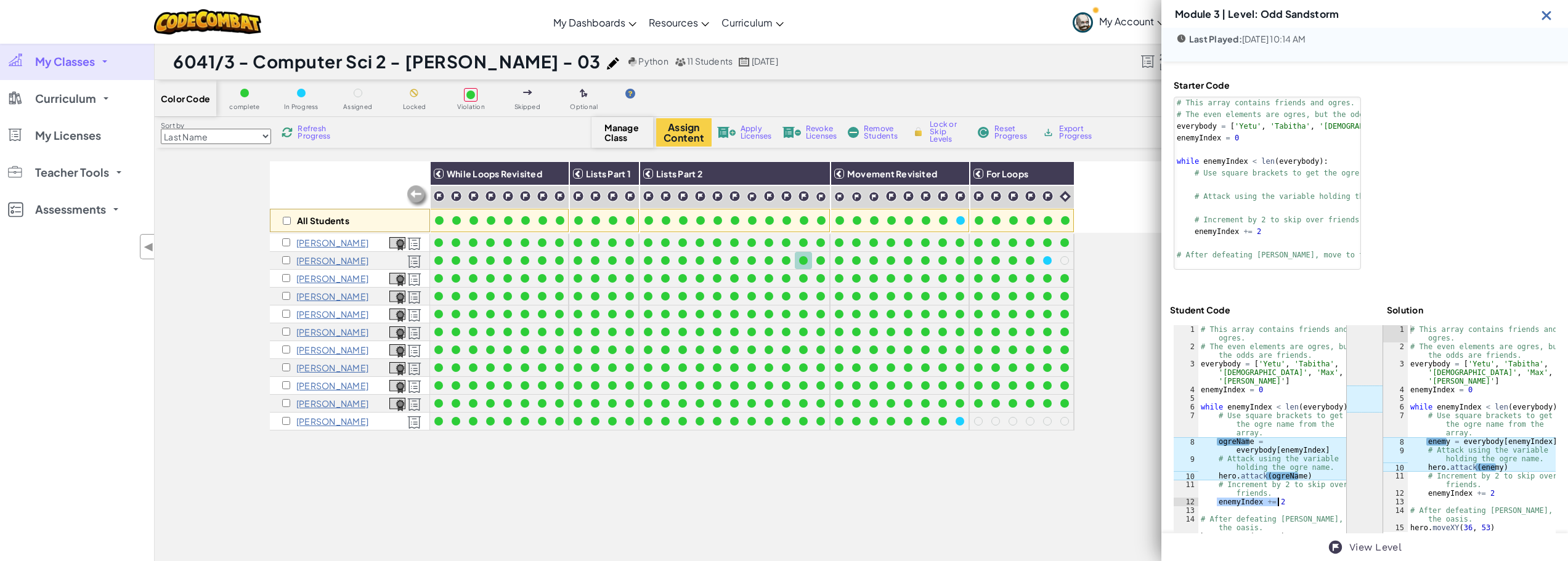
scroll to position [0, 0]
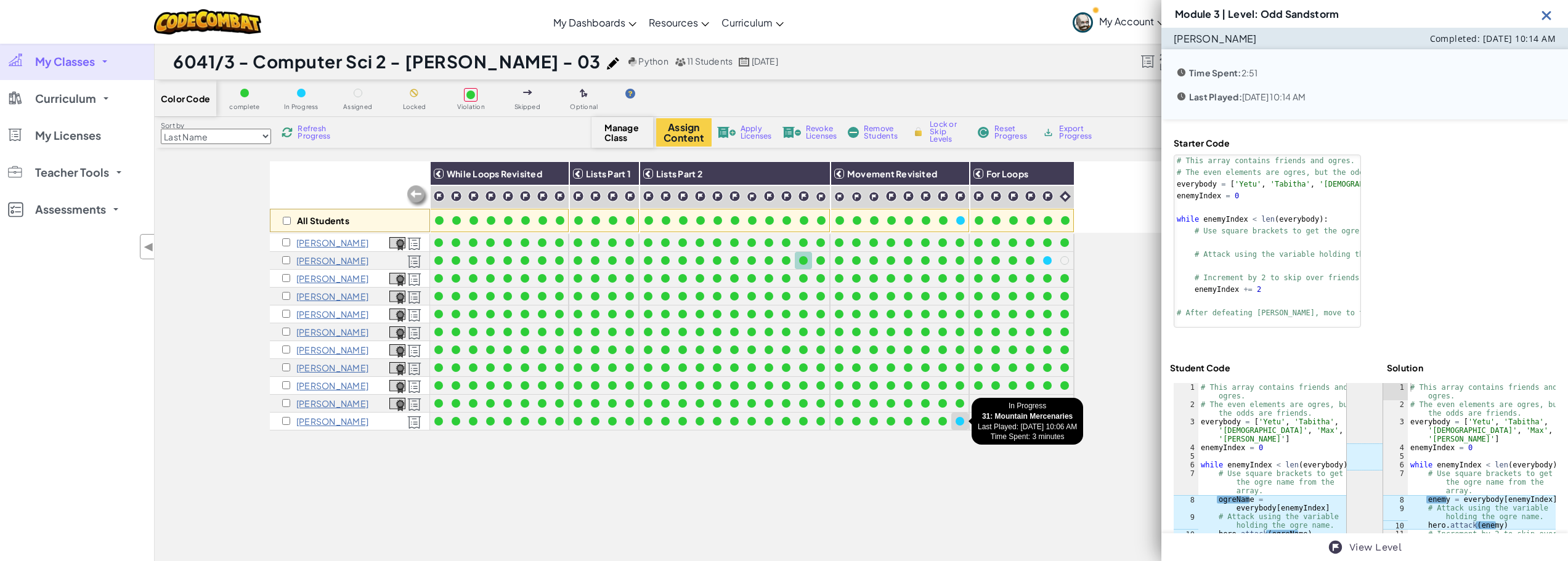
click at [956, 426] on div at bounding box center [960, 421] width 14 height 14
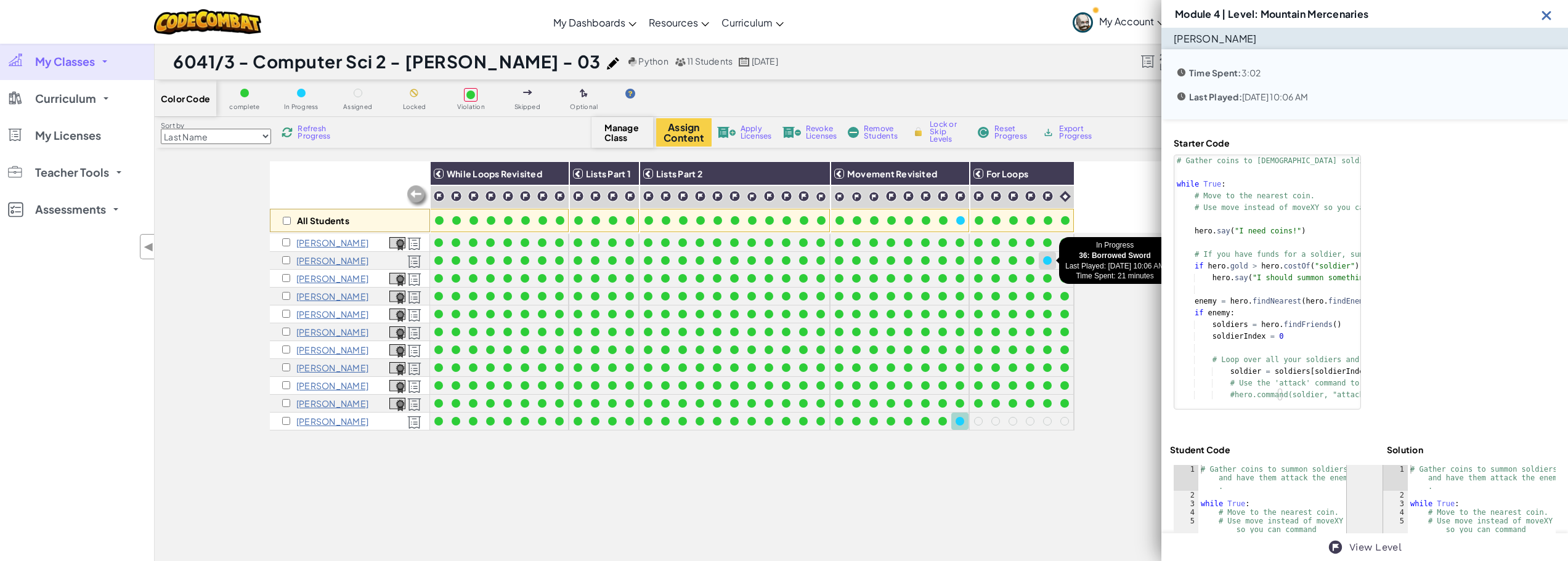
click at [1051, 261] on div at bounding box center [1047, 260] width 8 height 8
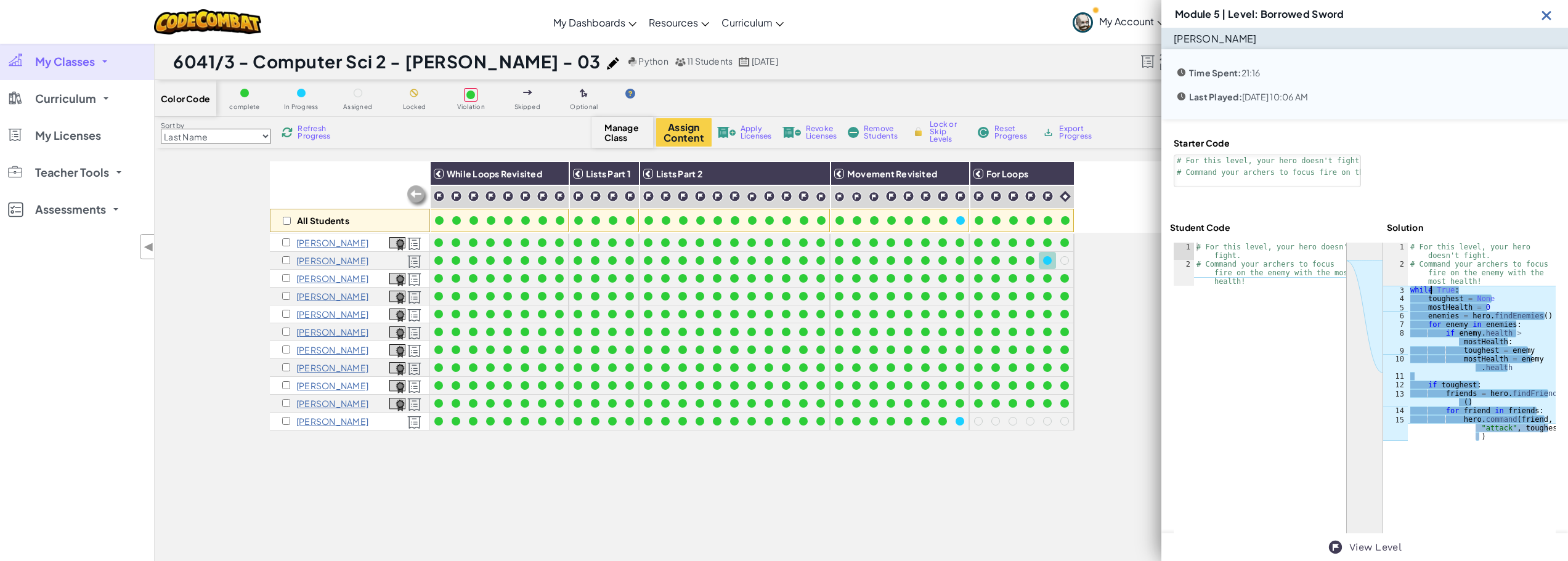
click at [1427, 292] on div "# For this level, your hero doesn't fight. # Command your archers to focus fire…" at bounding box center [1482, 363] width 148 height 242
click at [1469, 309] on div "# For this level, your hero doesn't fight. # Command your archers to focus fire…" at bounding box center [1482, 363] width 148 height 242
click at [1452, 323] on div "# For this level, your hero doesn't fight. # Command your archers to focus fire…" at bounding box center [1482, 363] width 148 height 242
click at [1428, 315] on div "# For this level, your hero doesn't fight. # Command your archers to focus fire…" at bounding box center [1482, 363] width 148 height 242
click at [1425, 312] on div "# For this level, your hero doesn't fight. # Command your archers to focus fire…" at bounding box center [1482, 363] width 148 height 242
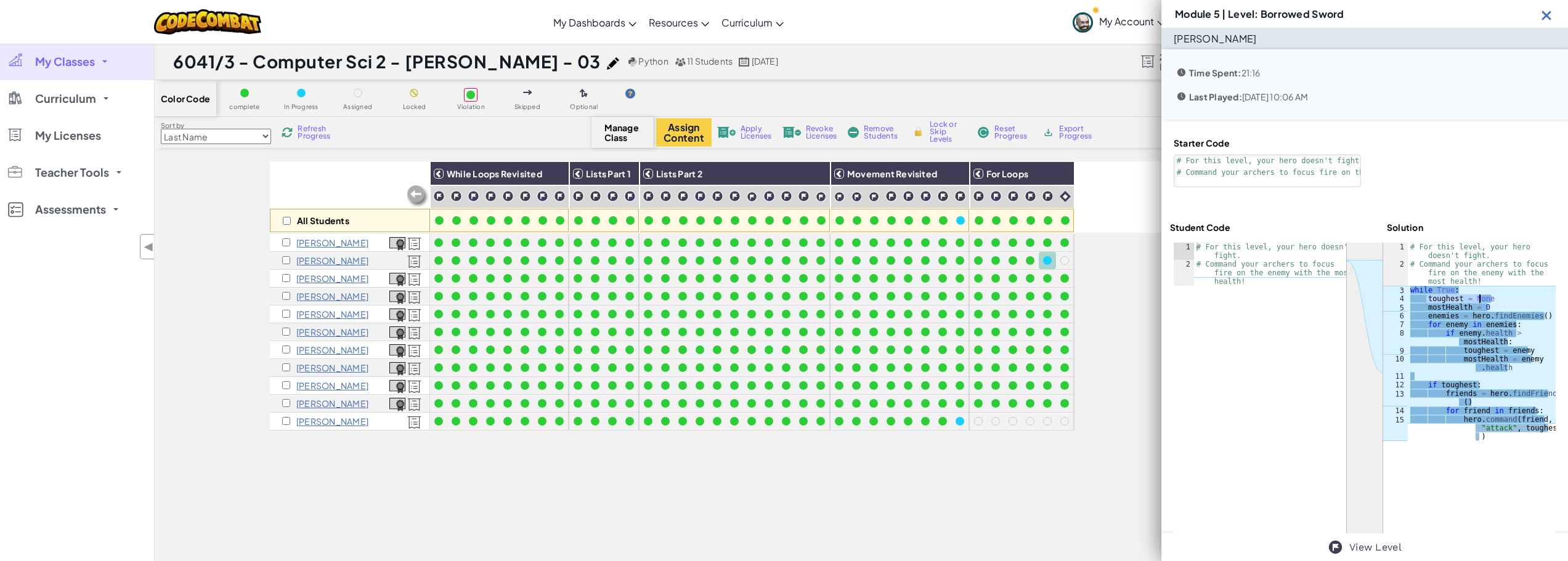
drag, startPoint x: 1422, startPoint y: 296, endPoint x: 1476, endPoint y: 296, distance: 54.0
click at [1476, 296] on div "# For this level, your hero doesn't fight. # Command your archers to focus fire…" at bounding box center [1482, 363] width 148 height 242
click at [1420, 322] on div "# For this level, your hero doesn't fight. # Command your archers to focus fire…" at bounding box center [1482, 363] width 148 height 242
click at [1428, 291] on div "# For this level, your hero doesn't fight. # Command your archers to focus fire…" at bounding box center [1482, 363] width 148 height 242
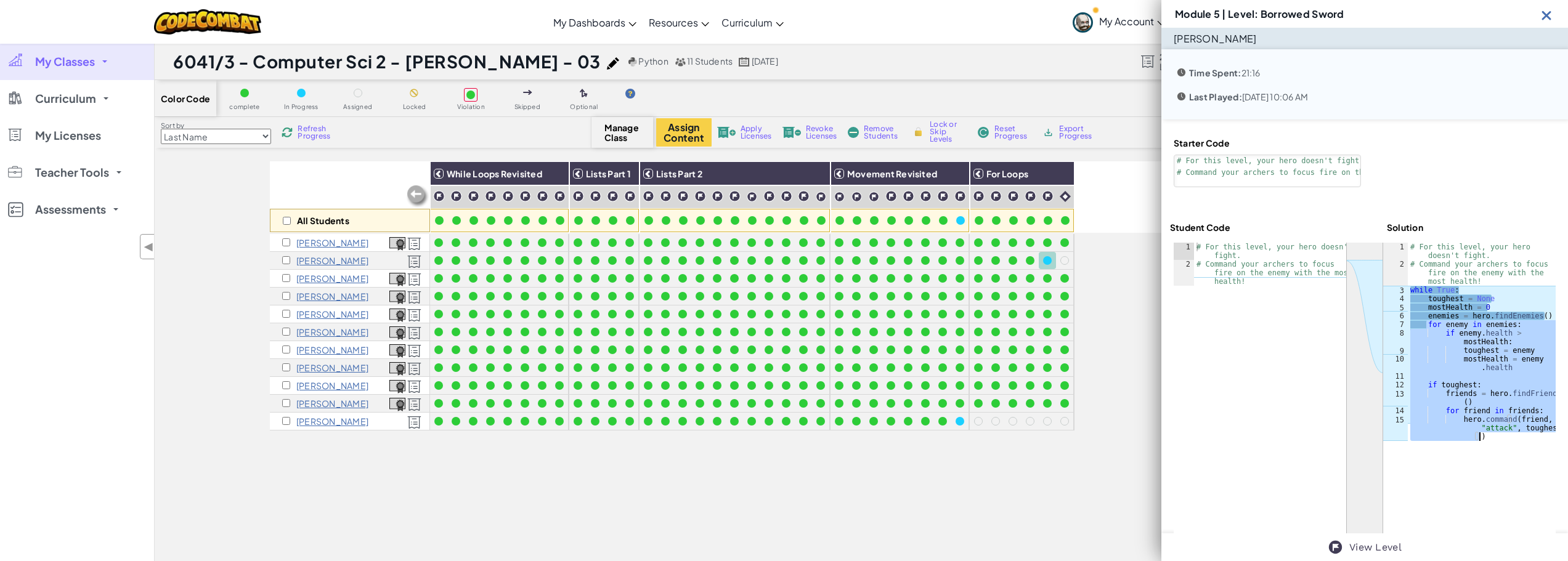
drag, startPoint x: 1423, startPoint y: 326, endPoint x: 1518, endPoint y: 439, distance: 147.6
click at [1518, 439] on div "# For this level, your hero doesn't fight. # Command your archers to focus fire…" at bounding box center [1482, 363] width 148 height 242
click at [1436, 329] on div "# For this level, your hero doesn't fight. # Command your archers to focus fire…" at bounding box center [1482, 342] width 148 height 199
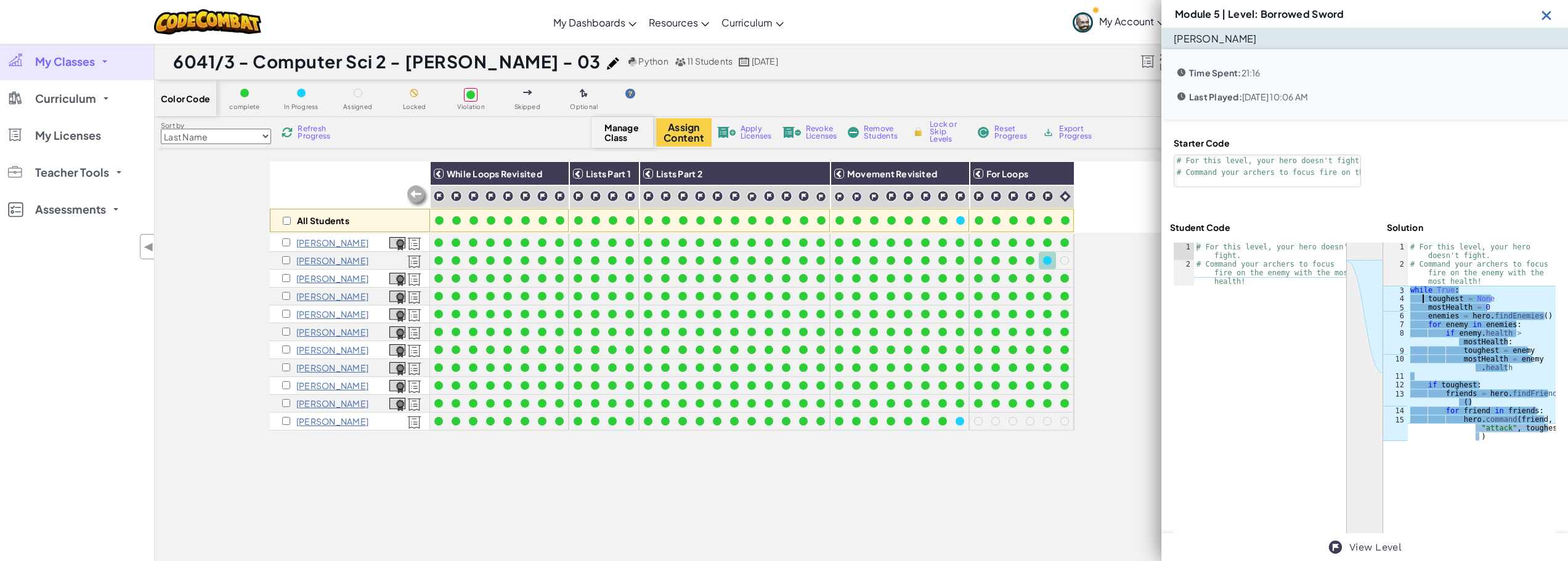
click at [1417, 299] on div "# For this level, your hero doesn't fight. # Command your archers to focus fire…" at bounding box center [1482, 363] width 148 height 242
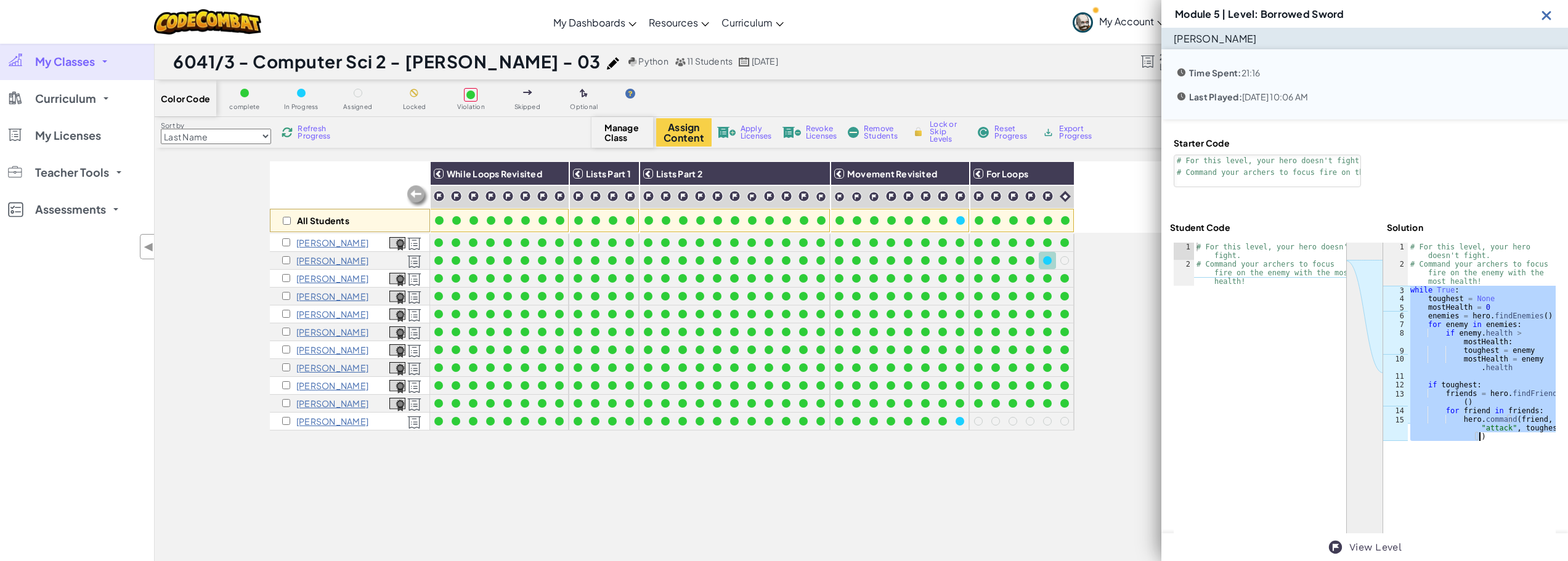
drag, startPoint x: 1406, startPoint y: 288, endPoint x: 1544, endPoint y: 452, distance: 214.3
click at [1544, 452] on div "ההההההההההההההההההההההההההההההההההההההההההההההההההההההההההההההההההההההההההההההה…" at bounding box center [1365, 424] width 382 height 364
click at [1493, 449] on div at bounding box center [1365, 424] width 382 height 364
drag, startPoint x: 1493, startPoint y: 449, endPoint x: 1483, endPoint y: 445, distance: 10.8
click at [1483, 446] on div at bounding box center [1365, 424] width 382 height 364
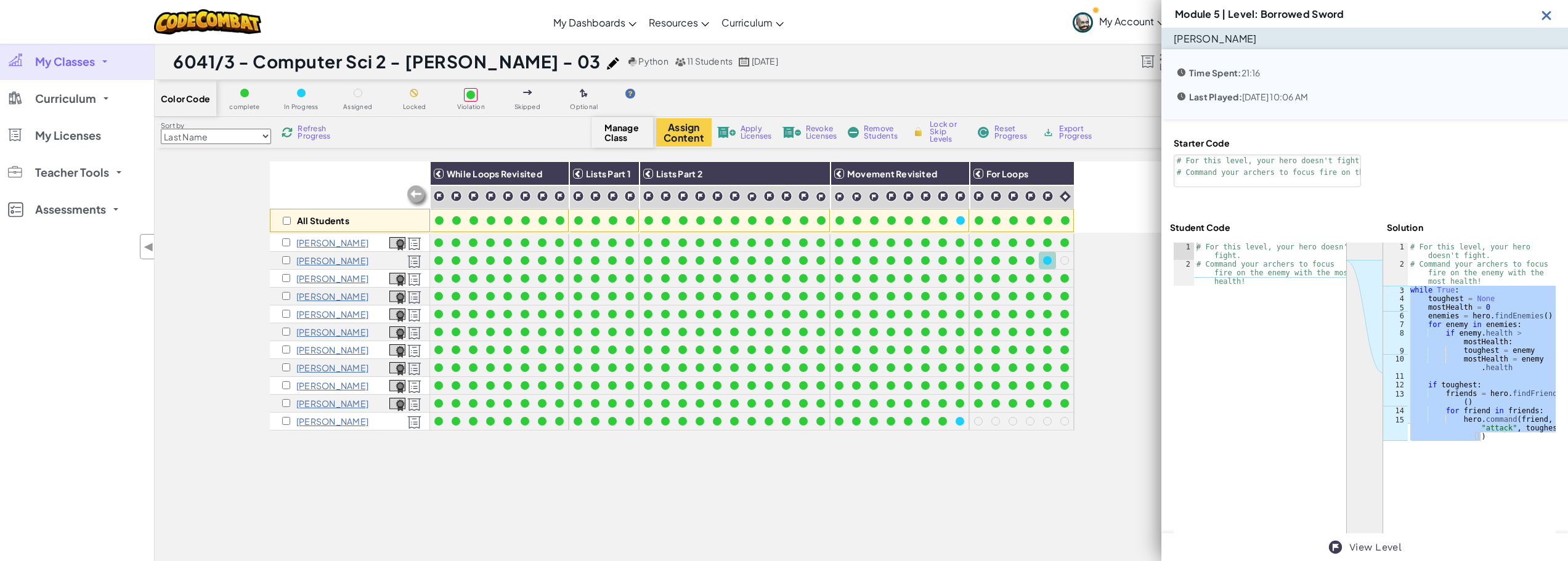
click at [1483, 445] on div at bounding box center [1365, 424] width 382 height 364
click at [1479, 440] on div "# For this level, your hero doesn't fight. # Command your archers to focus fire…" at bounding box center [1482, 342] width 148 height 199
drag, startPoint x: 1477, startPoint y: 439, endPoint x: 1402, endPoint y: 290, distance: 166.8
click at [1402, 290] on div "hero.command(friend, "attack", toughest) 1 2 3 4 5 6 7 8 9 10 11 12 13 14 15 # …" at bounding box center [1469, 342] width 173 height 199
type textarea "while True: toughest = None"
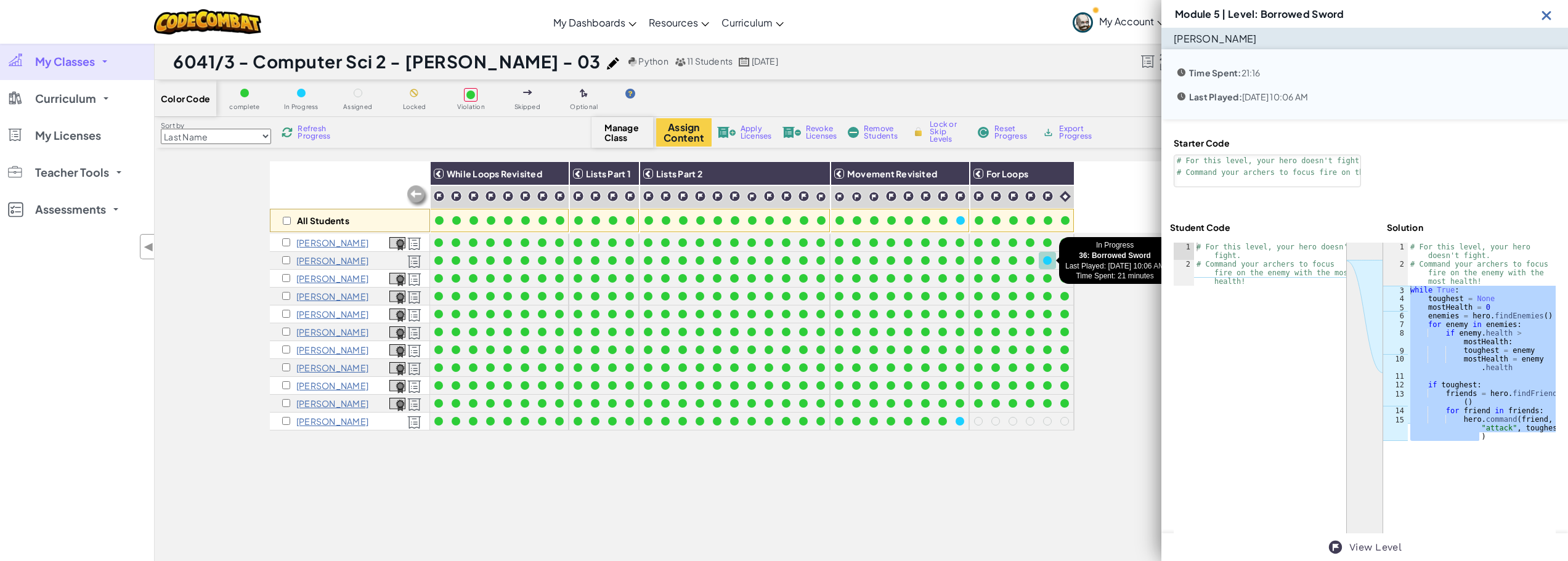
click at [1043, 261] on div at bounding box center [1047, 261] width 14 height 14
click at [290, 134] on img at bounding box center [287, 132] width 12 height 12
click at [1552, 17] on img at bounding box center [1546, 15] width 15 height 15
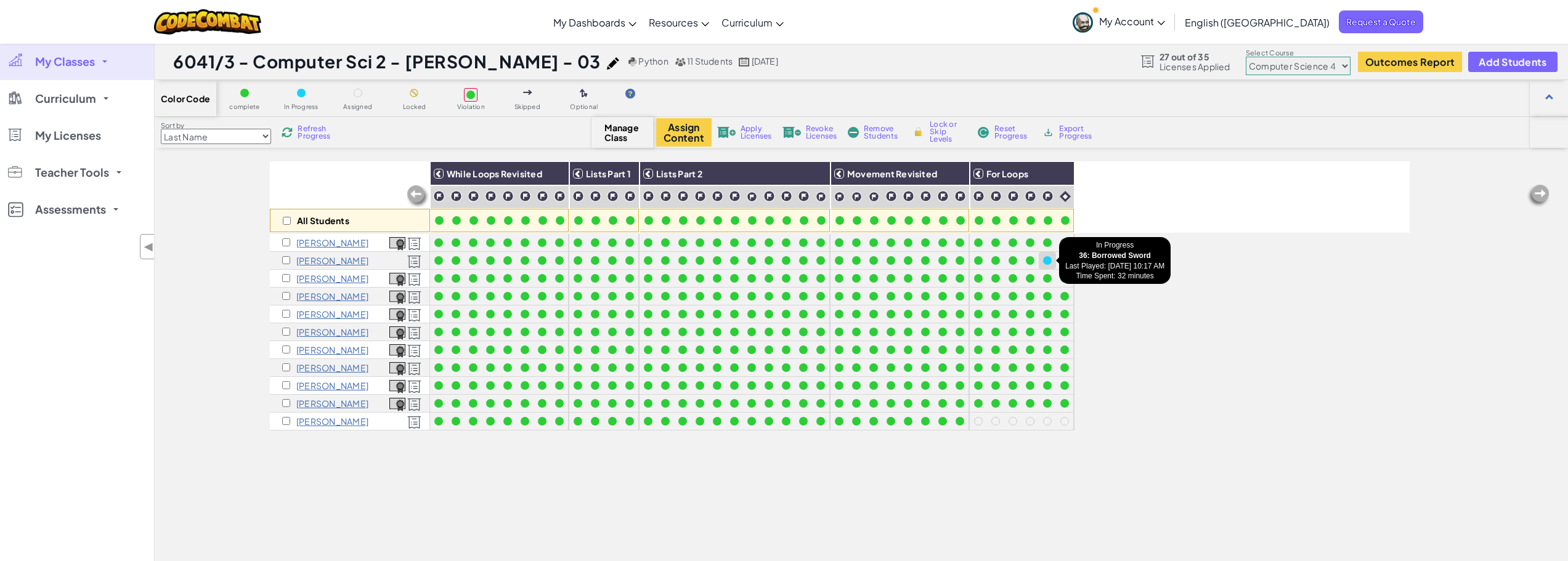
click at [1051, 255] on div at bounding box center [1047, 261] width 14 height 14
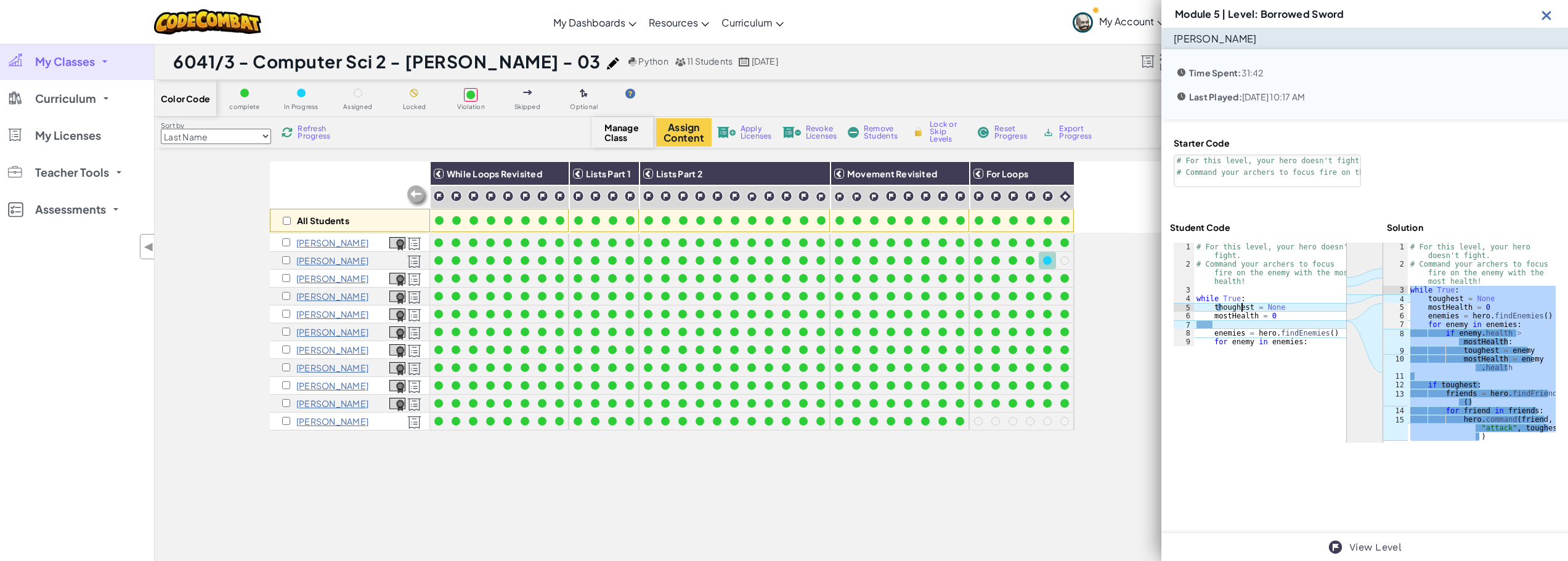
click at [1241, 310] on div "# For this level, your hero doesn't fight. # Command your archers to focus fire…" at bounding box center [1270, 307] width 152 height 129
click at [1243, 352] on div at bounding box center [1365, 342] width 382 height 200
click at [293, 128] on img at bounding box center [287, 132] width 12 height 12
click at [1047, 261] on div at bounding box center [1047, 260] width 8 height 8
type textarea "if [DOMAIN_NAME] > most"
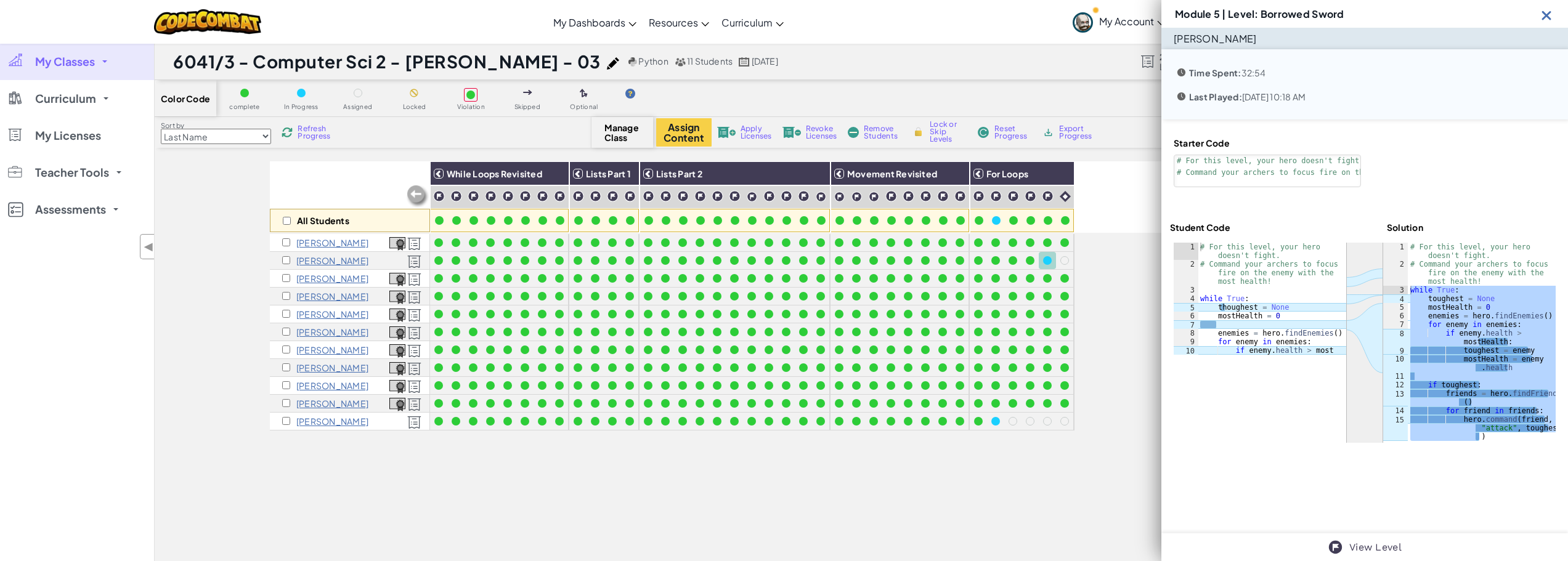
click at [1326, 352] on div "# For this level, your hero doesn't fight. # Command your archers to focus fire…" at bounding box center [1271, 311] width 149 height 138
click at [1543, 9] on img at bounding box center [1546, 15] width 15 height 15
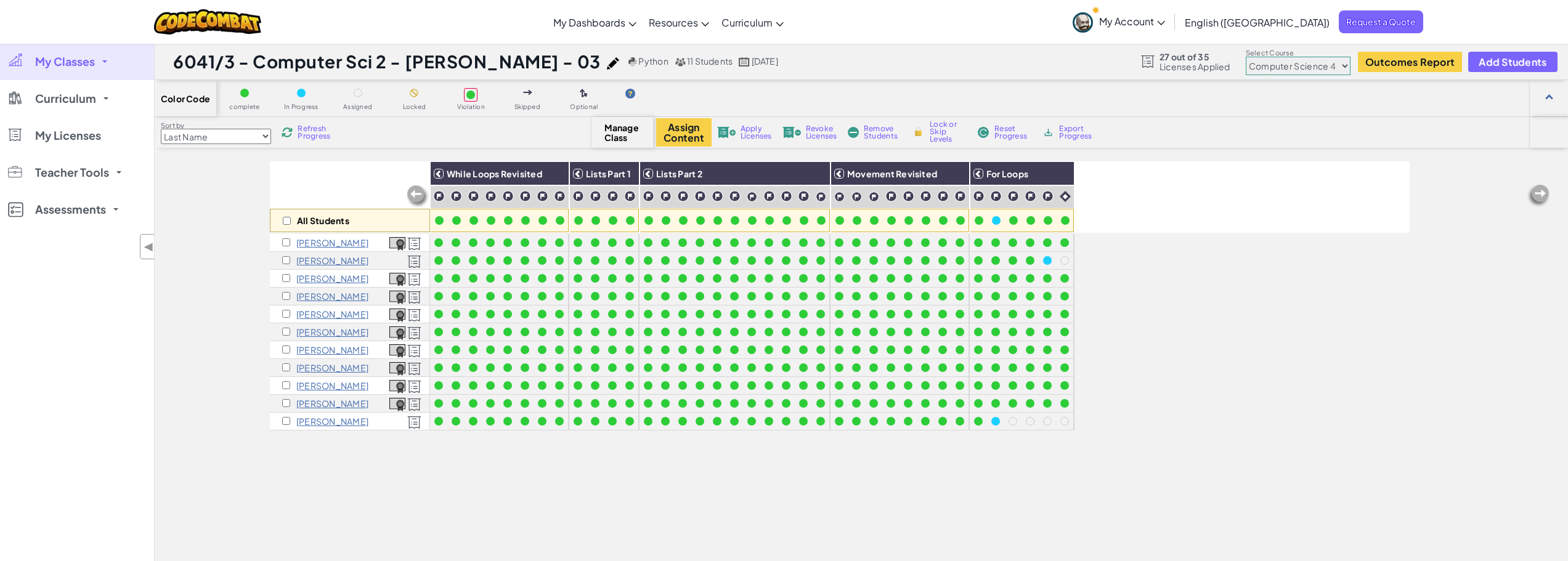
click at [313, 134] on span "Refresh Progress" at bounding box center [317, 132] width 39 height 15
click at [315, 134] on span "Refresh Progress" at bounding box center [317, 132] width 39 height 15
click at [316, 134] on span "Refresh Progress" at bounding box center [317, 132] width 39 height 15
click at [330, 134] on span "Refresh Progress" at bounding box center [317, 132] width 39 height 15
click at [1049, 259] on div at bounding box center [1047, 260] width 8 height 8
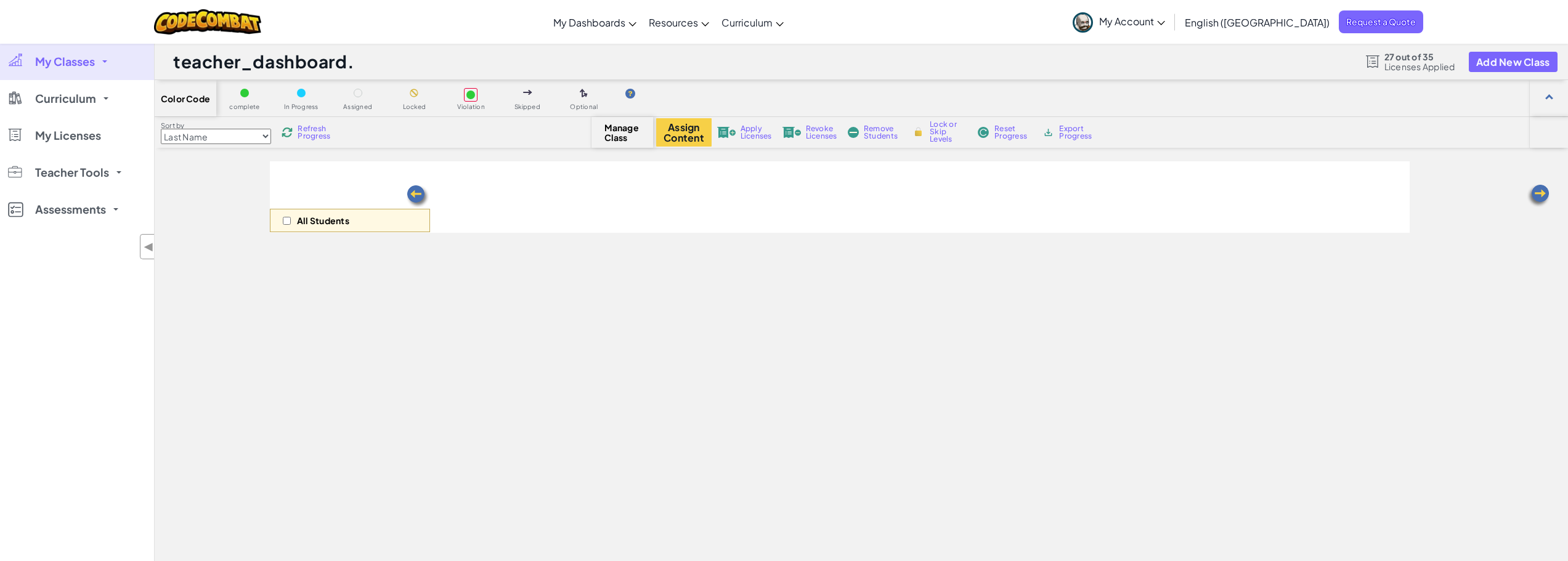
select select "56462f935afde0c6fd30fc8d"
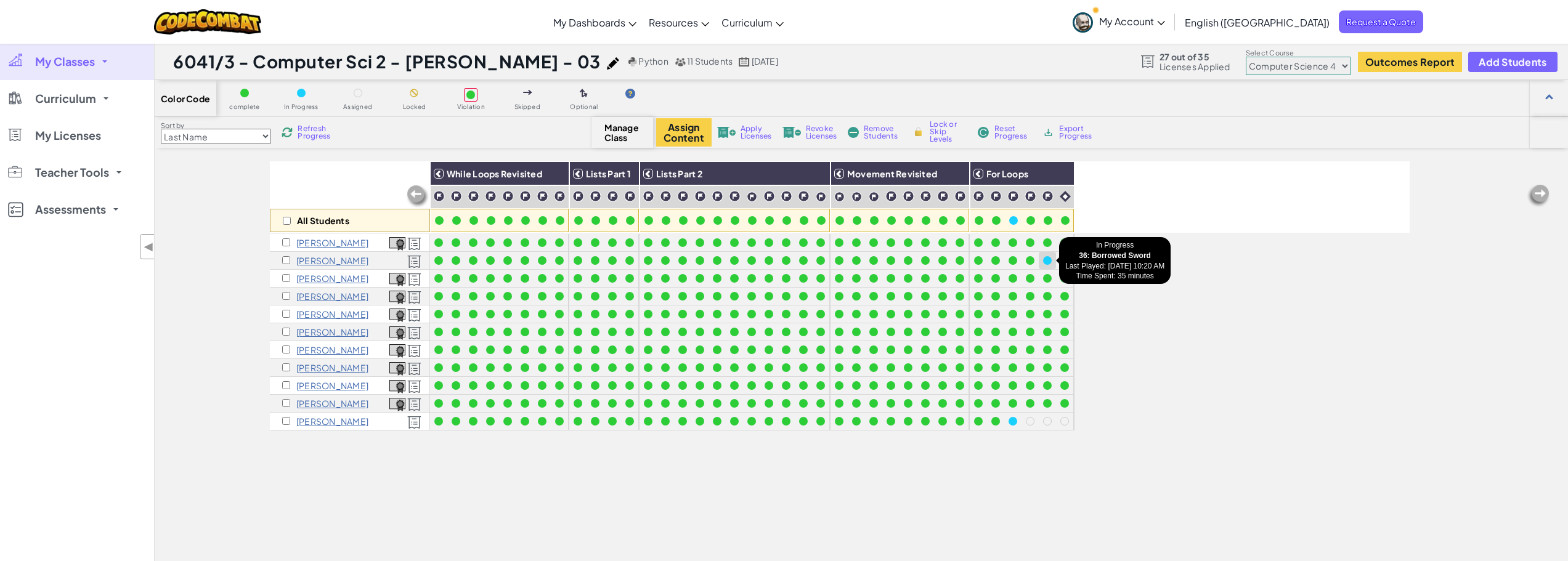
click at [1049, 260] on div at bounding box center [1047, 260] width 8 height 8
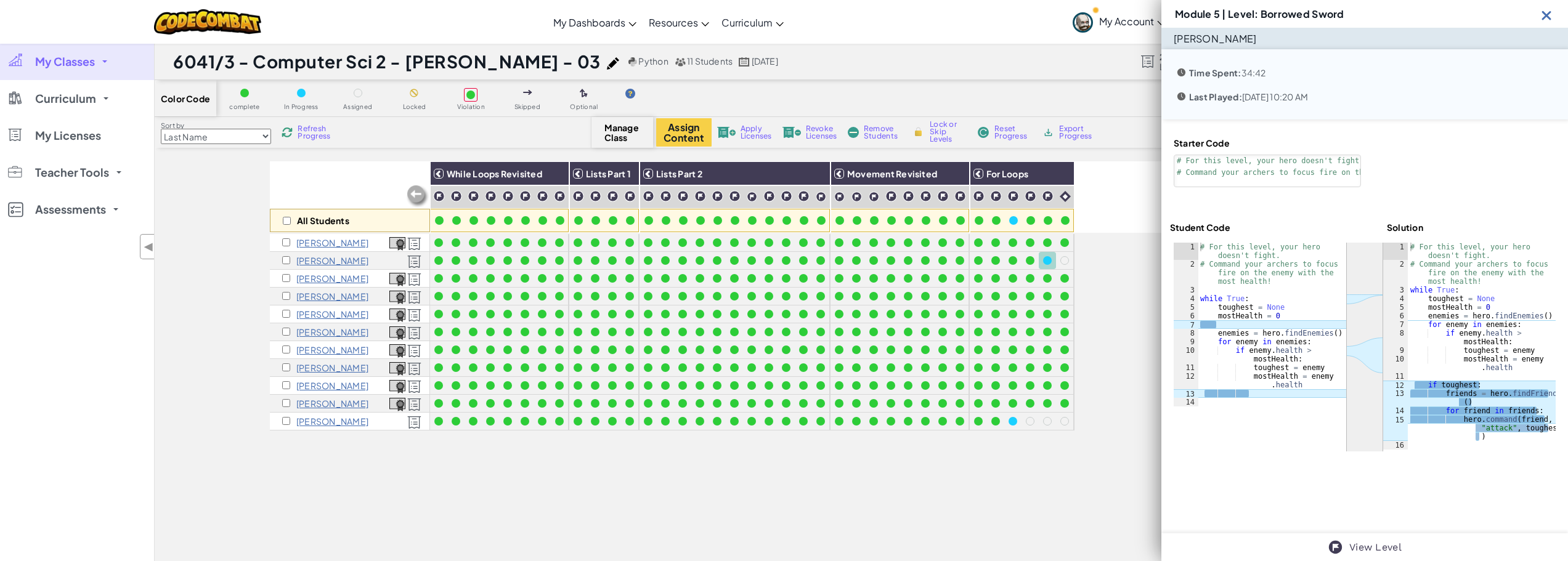
click at [1217, 393] on div "# For this level, your hero doesn't fight. # Command your archers to focus fire…" at bounding box center [1271, 337] width 149 height 189
click at [308, 132] on span "Refresh Progress" at bounding box center [317, 132] width 39 height 15
click at [307, 132] on span "Refresh Progress" at bounding box center [317, 132] width 39 height 15
click at [1545, 21] on img at bounding box center [1546, 15] width 15 height 15
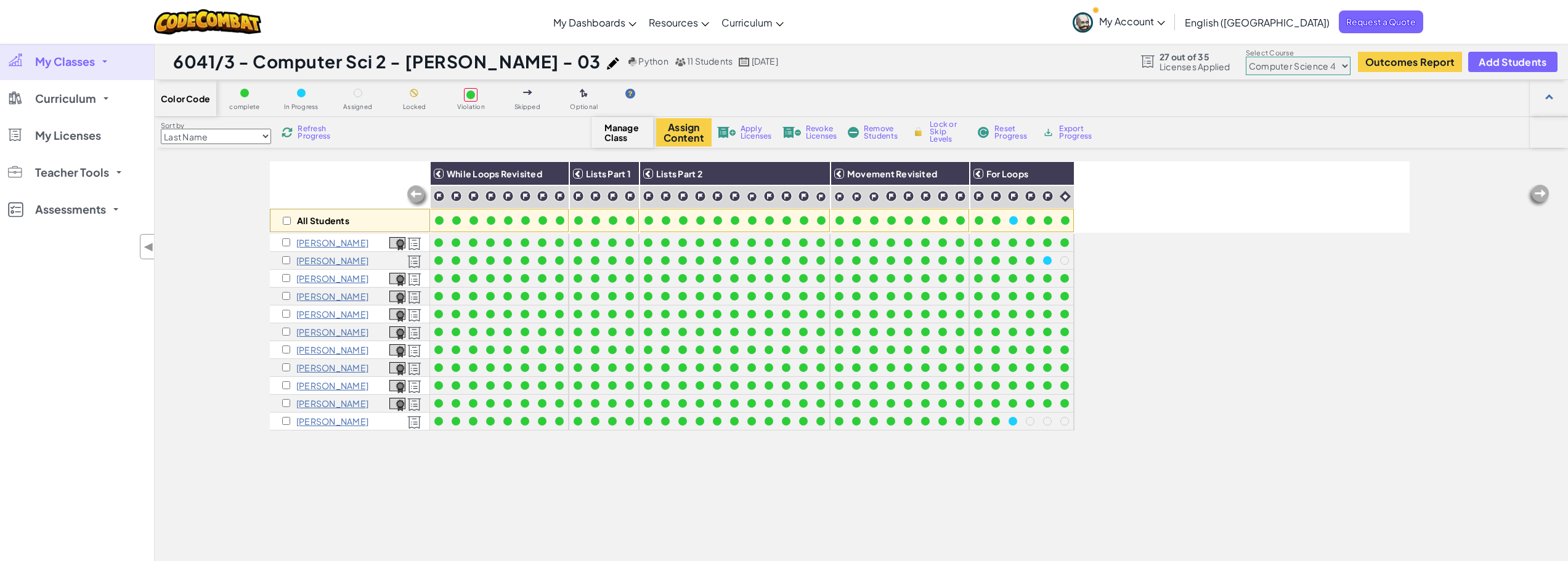
click at [307, 135] on span "Refresh Progress" at bounding box center [317, 132] width 39 height 15
click at [1050, 263] on div at bounding box center [1047, 260] width 8 height 8
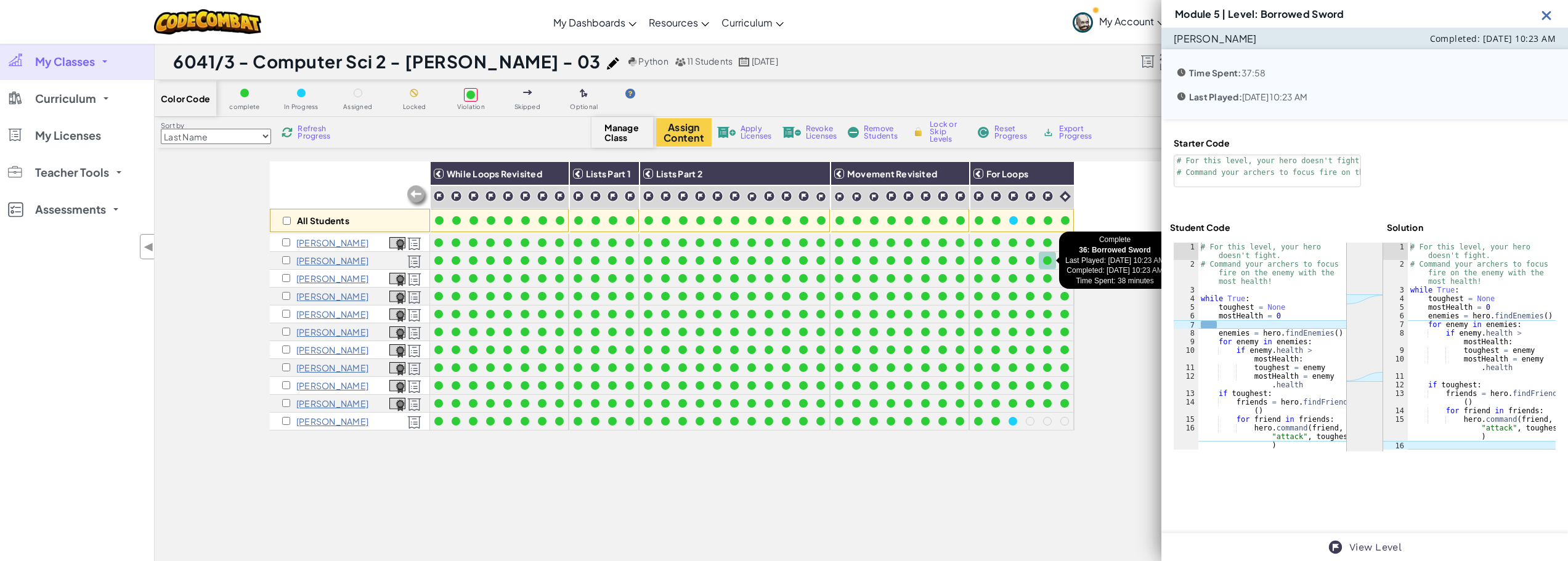
click at [1047, 260] on div at bounding box center [1047, 260] width 8 height 8
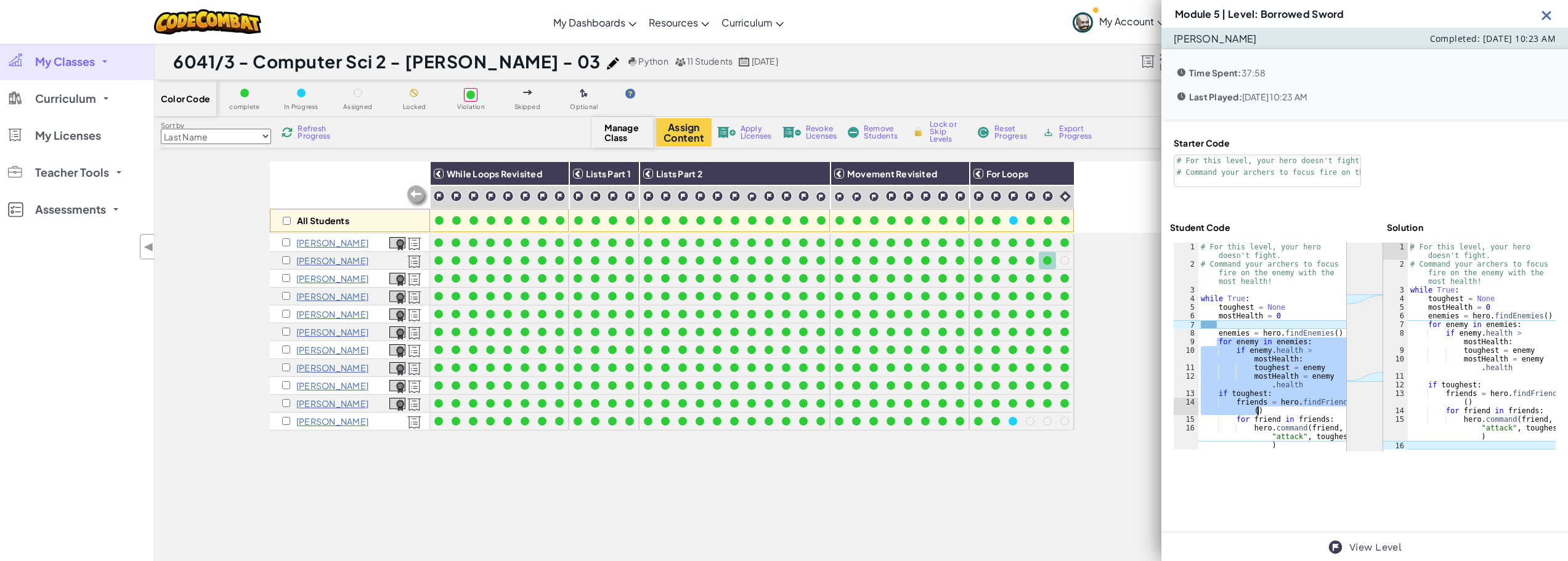
drag, startPoint x: 1218, startPoint y: 340, endPoint x: 1271, endPoint y: 406, distance: 84.6
click at [1271, 406] on div "# For this level, your hero doesn't fight. # Command your archers to focus fire…" at bounding box center [1272, 367] width 148 height 250
type textarea "if toughest: friends = hero.findFriends()"
